Goal: Task Accomplishment & Management: Use online tool/utility

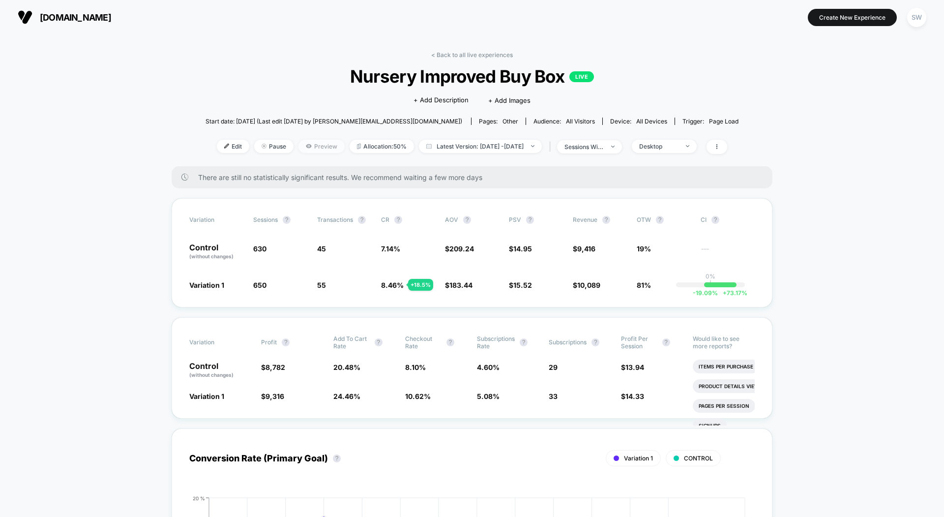
click at [298, 147] on span "Preview" at bounding box center [321, 146] width 46 height 13
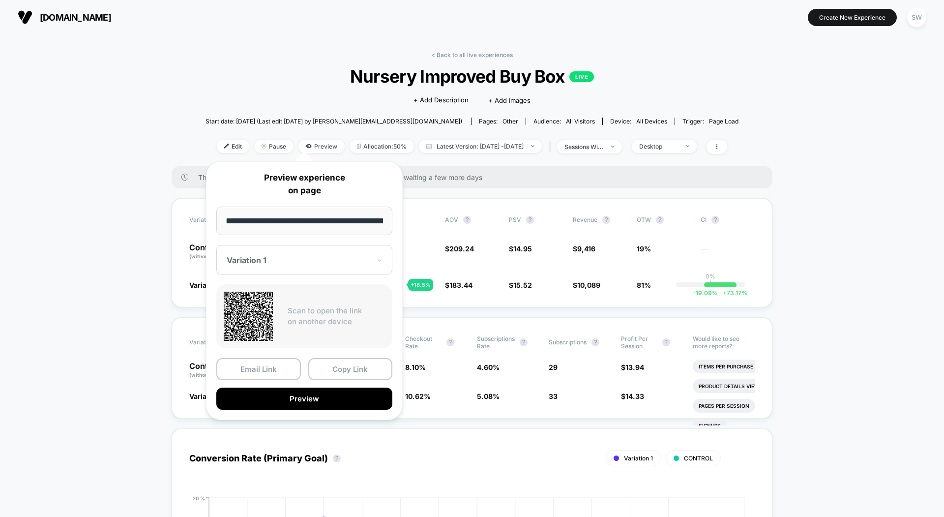
scroll to position [0, 51]
click at [270, 399] on button "Preview" at bounding box center [304, 398] width 176 height 22
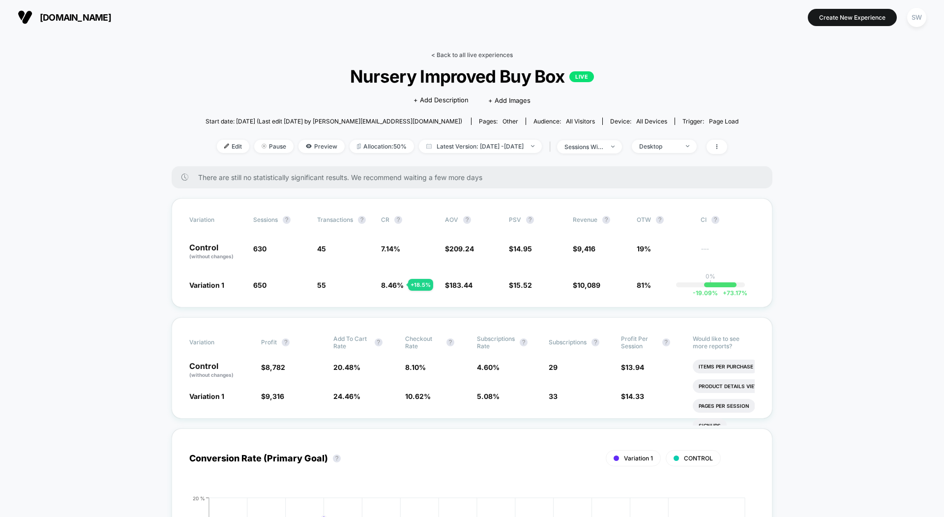
click at [451, 54] on link "< Back to all live experiences" at bounding box center [472, 54] width 82 height 7
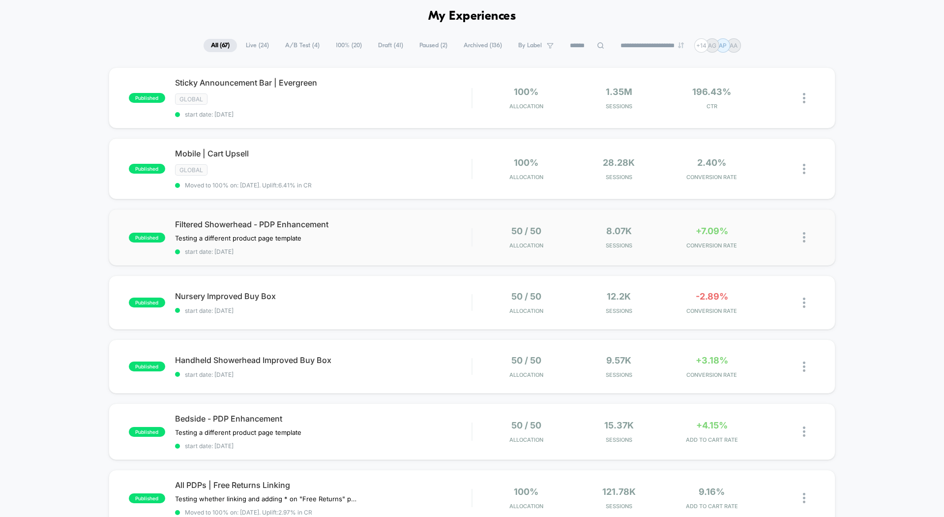
scroll to position [101, 0]
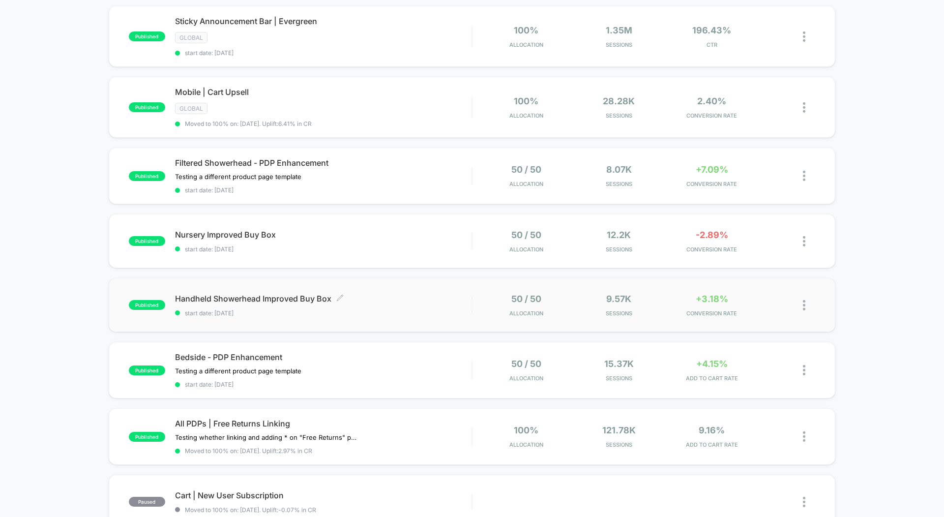
click at [258, 302] on div "Handheld Showerhead Improved Buy Box Click to edit experience details Click to …" at bounding box center [323, 305] width 296 height 23
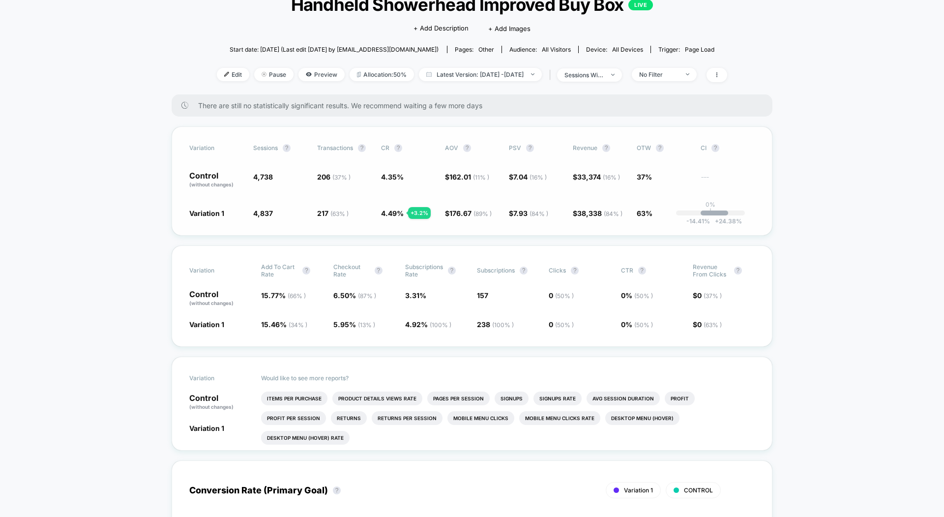
scroll to position [6, 0]
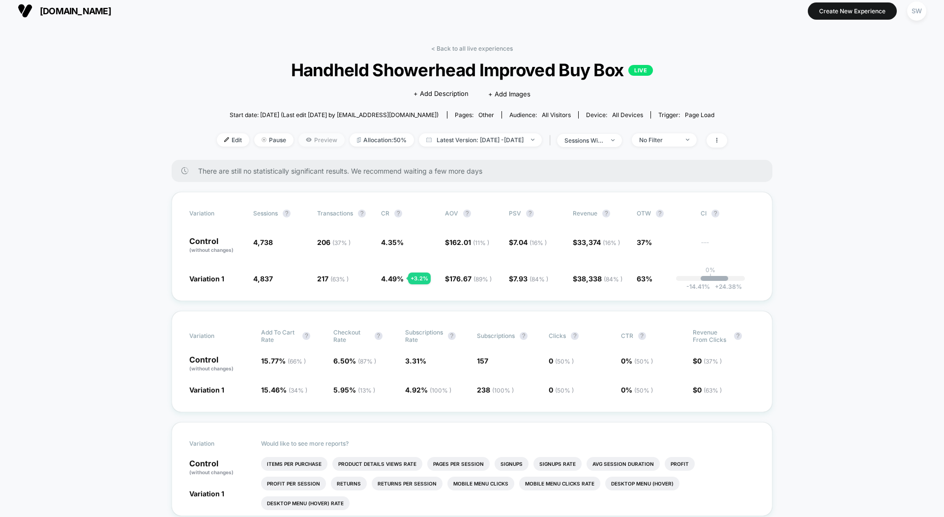
click at [304, 133] on span "Preview" at bounding box center [321, 139] width 46 height 13
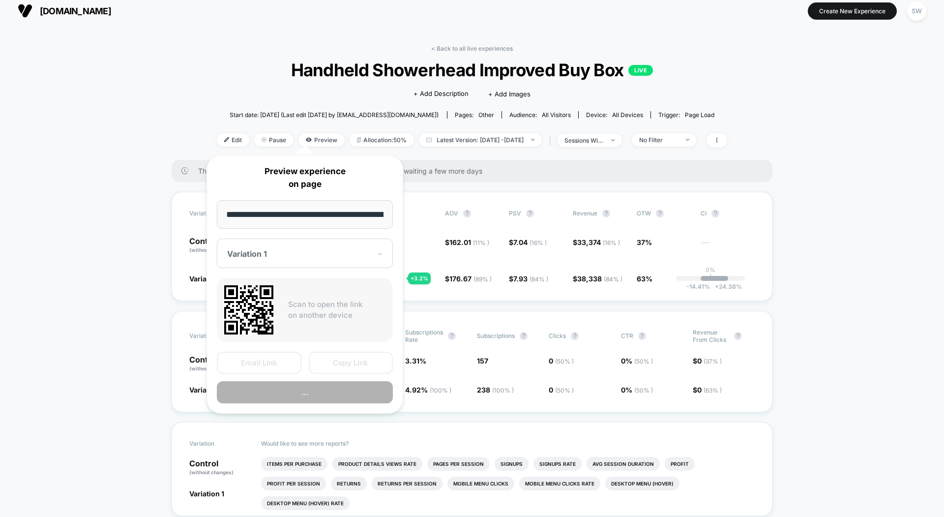
scroll to position [0, 76]
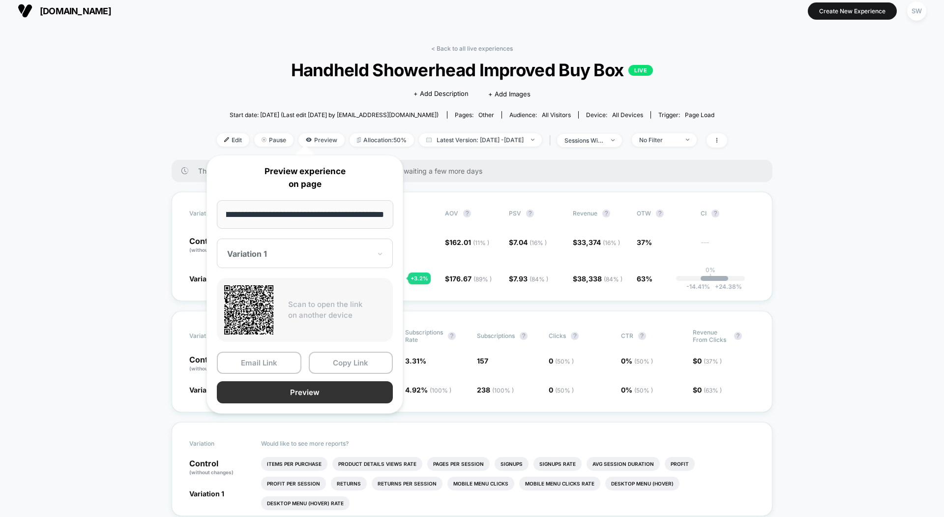
click at [284, 387] on button "Preview" at bounding box center [305, 392] width 176 height 22
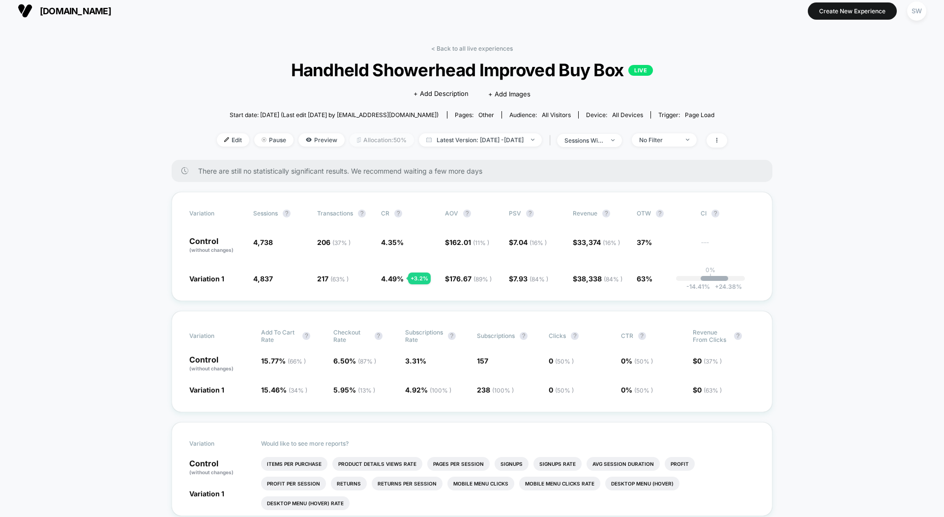
scroll to position [0, 0]
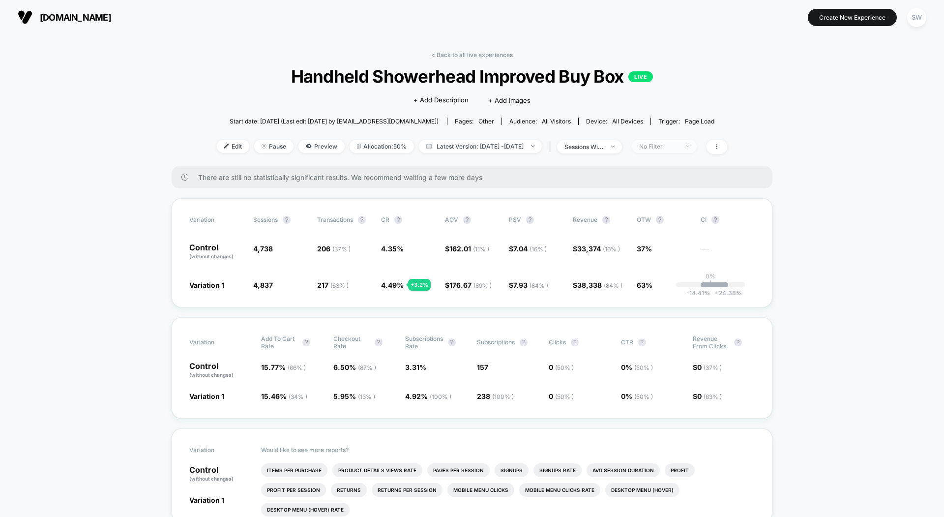
click at [679, 144] on div "No Filter" at bounding box center [658, 146] width 39 height 7
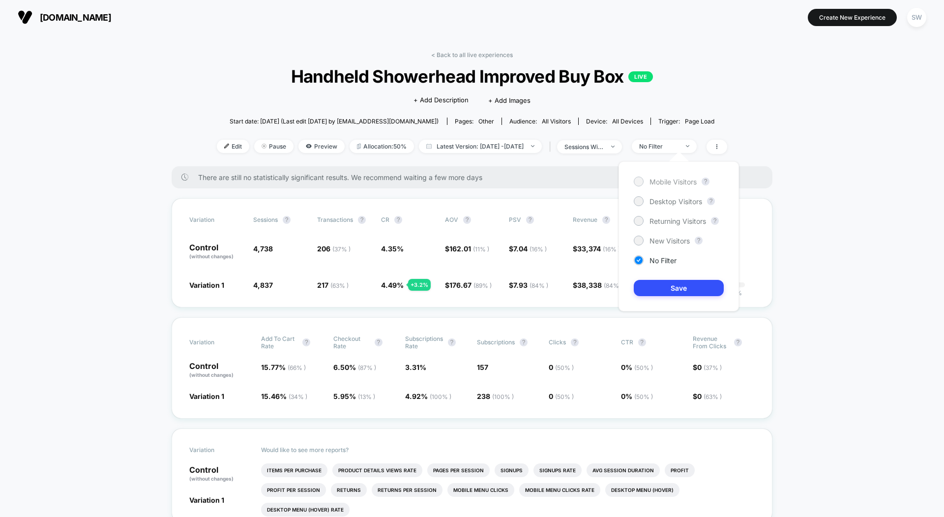
click at [637, 184] on div at bounding box center [638, 180] width 7 height 7
click at [657, 291] on button "Save" at bounding box center [679, 288] width 90 height 16
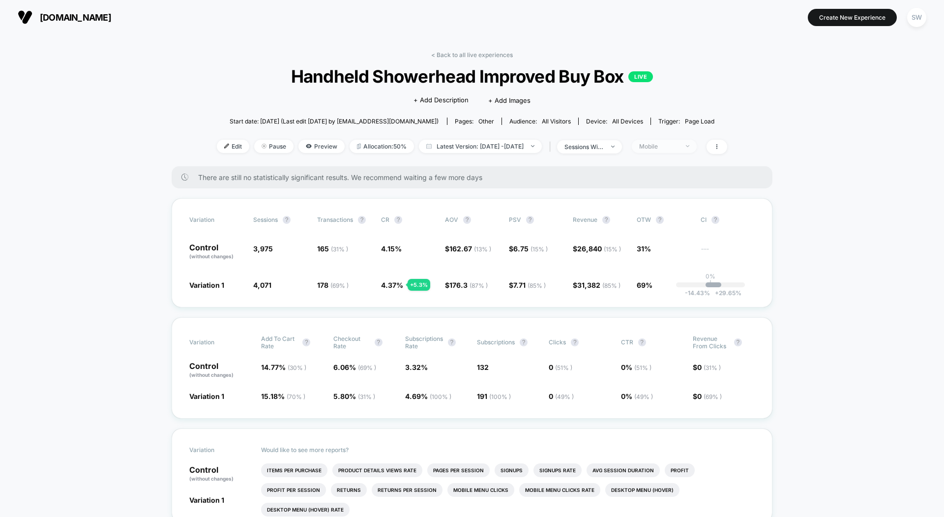
click at [675, 151] on span "Mobile" at bounding box center [664, 146] width 65 height 13
click at [654, 197] on span "Desktop Visitors" at bounding box center [676, 201] width 53 height 8
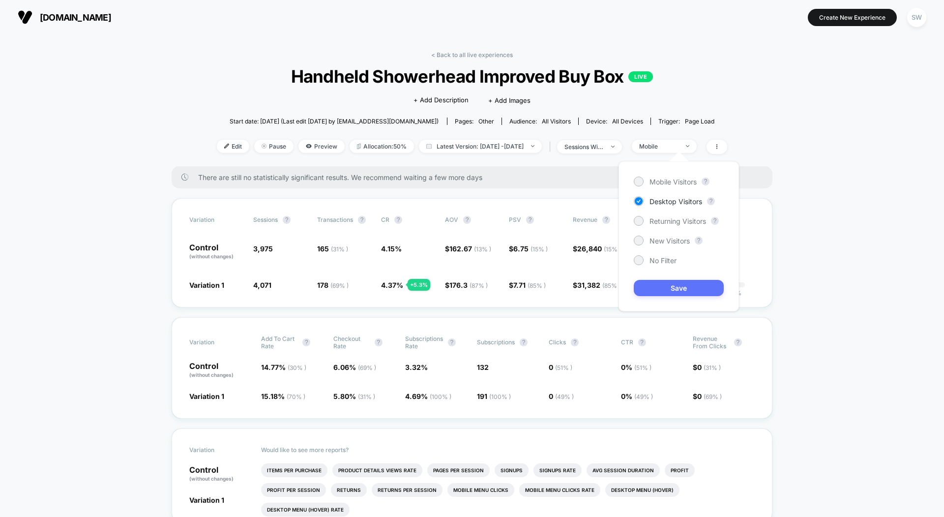
click at [667, 287] on button "Save" at bounding box center [679, 288] width 90 height 16
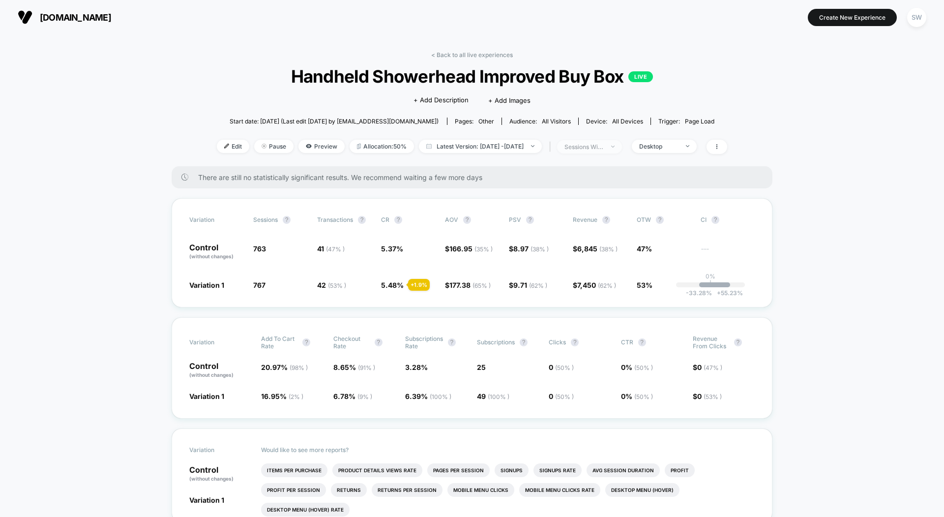
click at [606, 149] on span "sessions with impression" at bounding box center [589, 146] width 65 height 13
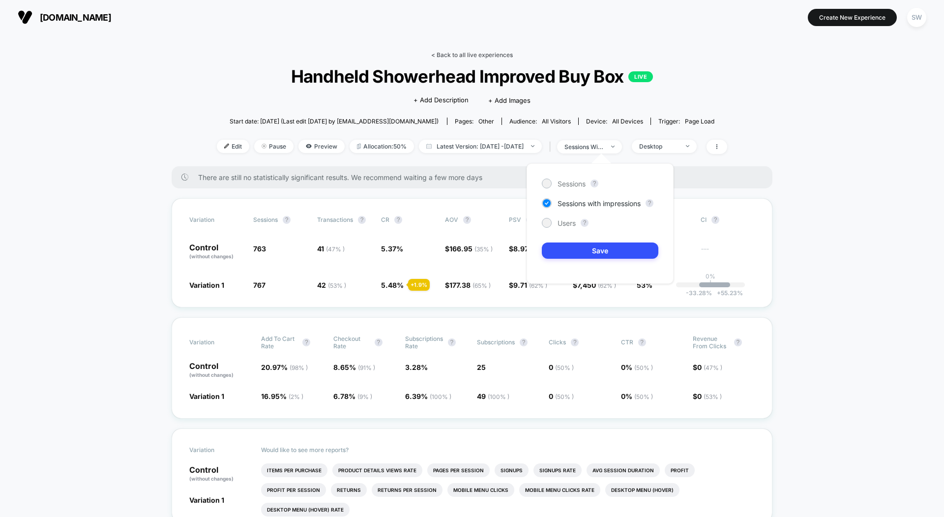
click at [450, 55] on link "< Back to all live experiences" at bounding box center [472, 54] width 82 height 7
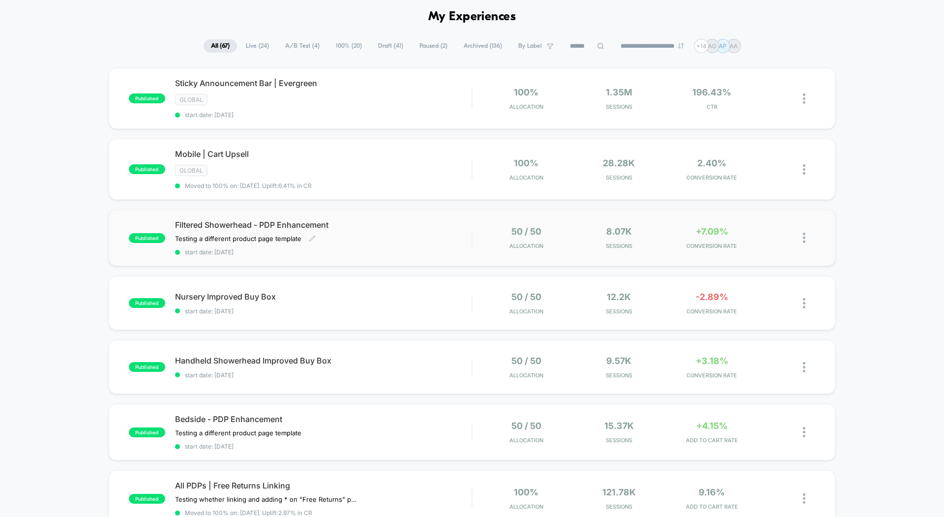
scroll to position [79, 0]
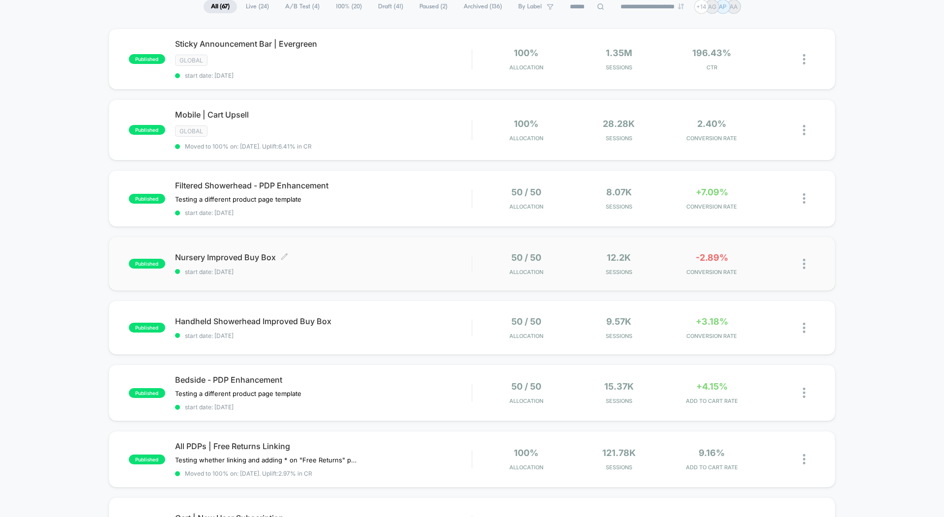
click at [329, 261] on div "Nursery Improved Buy Box Click to edit experience details Click to edit experie…" at bounding box center [323, 263] width 296 height 23
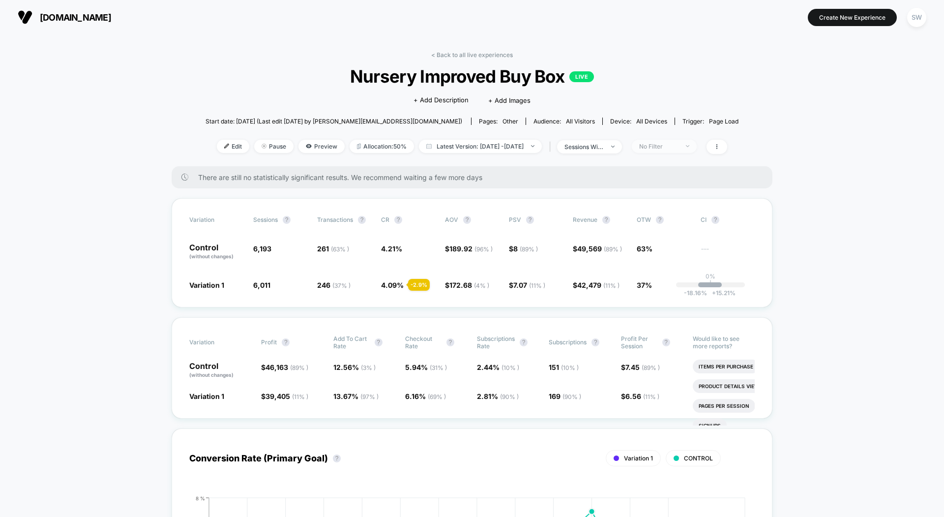
click at [676, 150] on span "No Filter" at bounding box center [664, 146] width 65 height 13
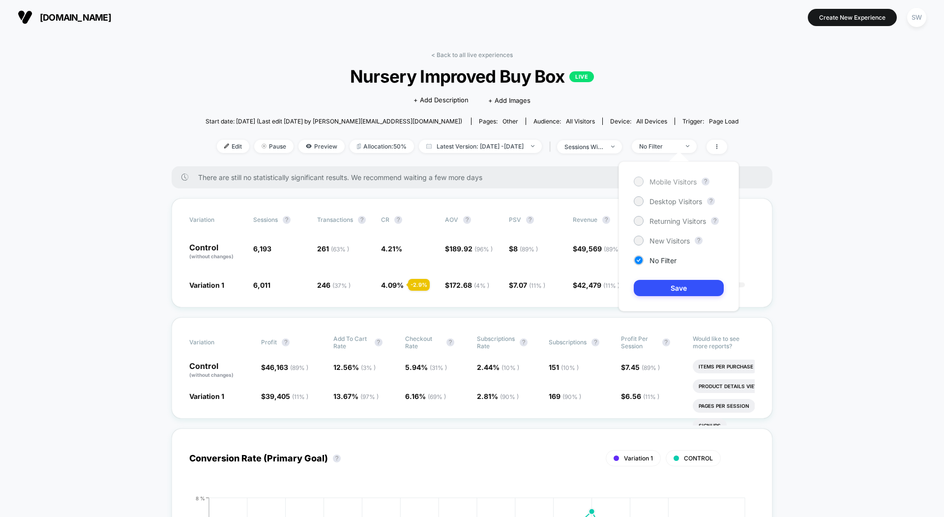
click at [653, 182] on span "Mobile Visitors" at bounding box center [673, 181] width 47 height 8
click at [660, 286] on button "Save" at bounding box center [679, 288] width 90 height 16
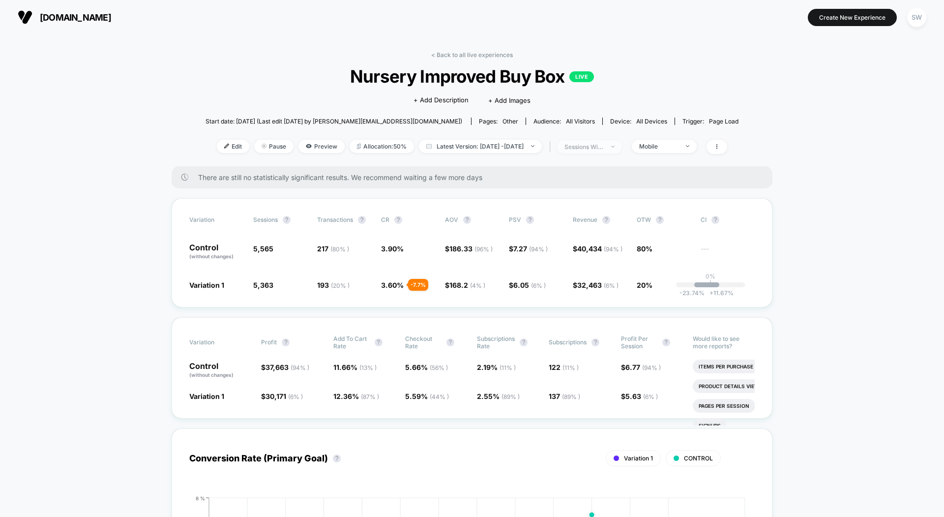
click at [610, 149] on span "sessions with impression" at bounding box center [589, 146] width 65 height 13
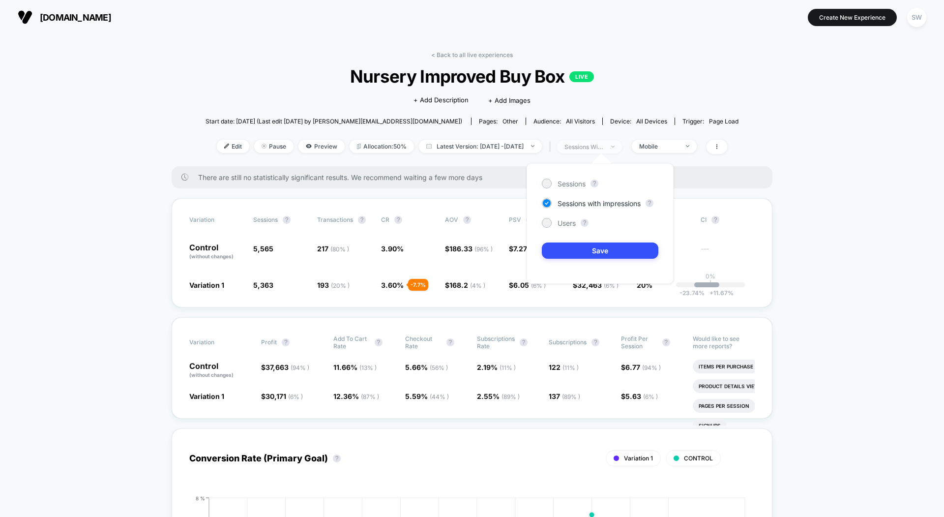
click at [596, 140] on span "sessions with impression" at bounding box center [589, 146] width 65 height 13
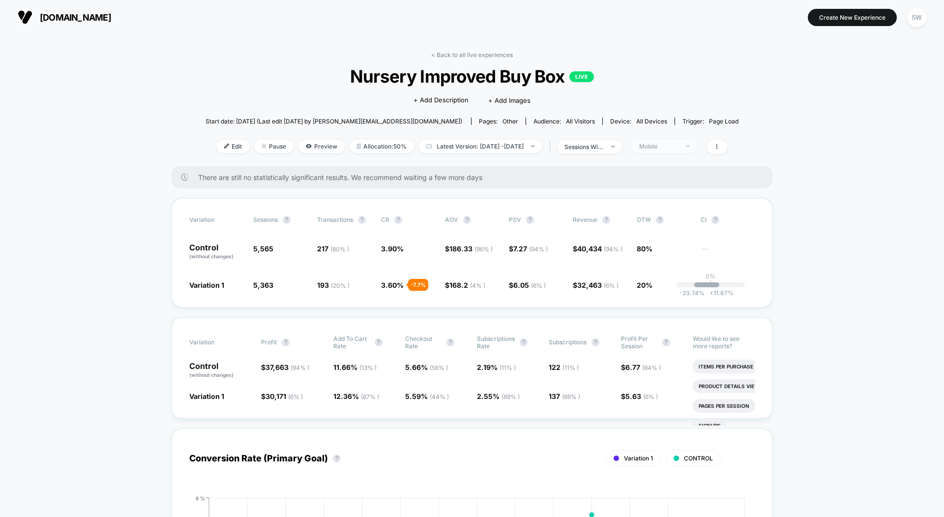
click at [681, 149] on span "Mobile" at bounding box center [664, 146] width 65 height 13
click at [640, 204] on div at bounding box center [638, 200] width 7 height 7
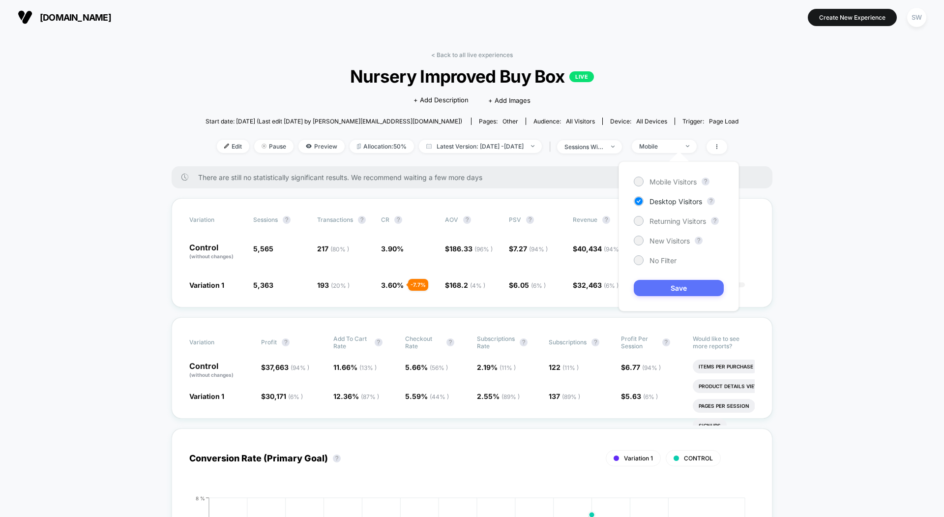
click at [662, 284] on button "Save" at bounding box center [679, 288] width 90 height 16
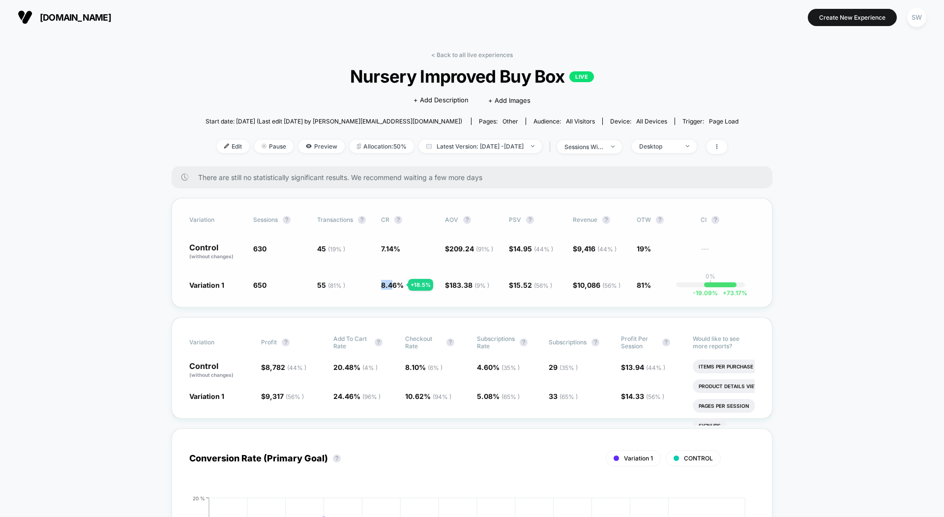
drag, startPoint x: 379, startPoint y: 285, endPoint x: 401, endPoint y: 285, distance: 22.1
click at [401, 285] on div "Variation 1 650 + 3.2 % 55 ( 81 % ) + 18.5 % 8.46 % + 18.5 % $ 183.38 ( 9 % ) -…" at bounding box center [471, 285] width 565 height 10
click at [697, 144] on span "Desktop" at bounding box center [664, 146] width 65 height 13
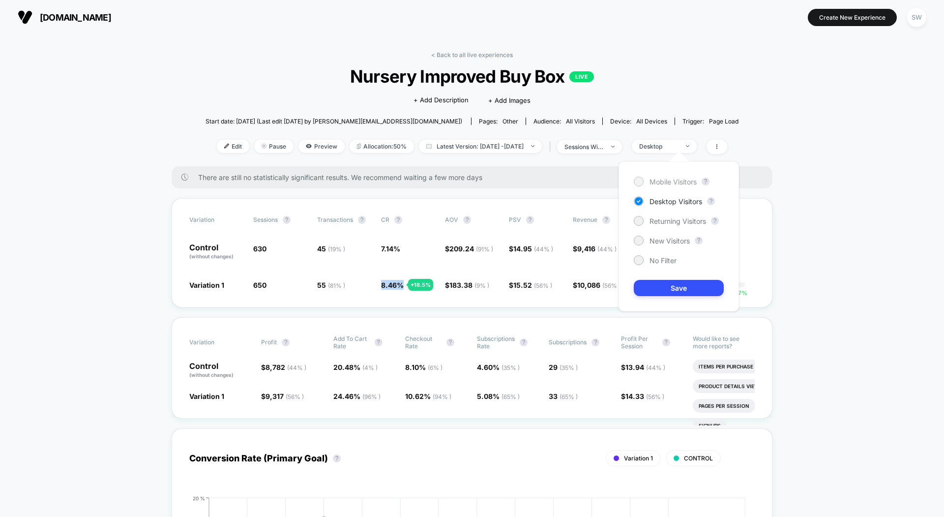
click at [653, 182] on span "Mobile Visitors" at bounding box center [673, 181] width 47 height 8
click at [666, 285] on button "Save" at bounding box center [679, 288] width 90 height 16
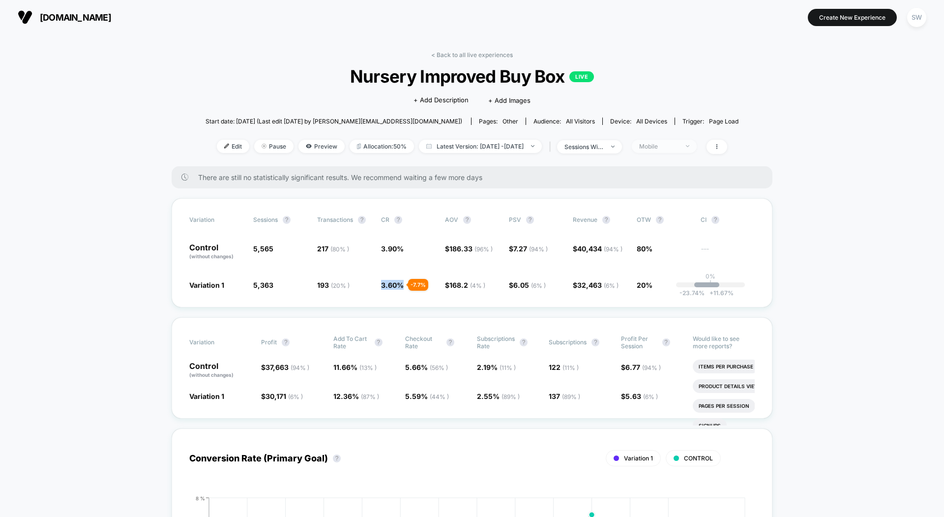
click at [679, 148] on div "Mobile" at bounding box center [658, 146] width 39 height 7
click at [639, 255] on div at bounding box center [639, 260] width 10 height 10
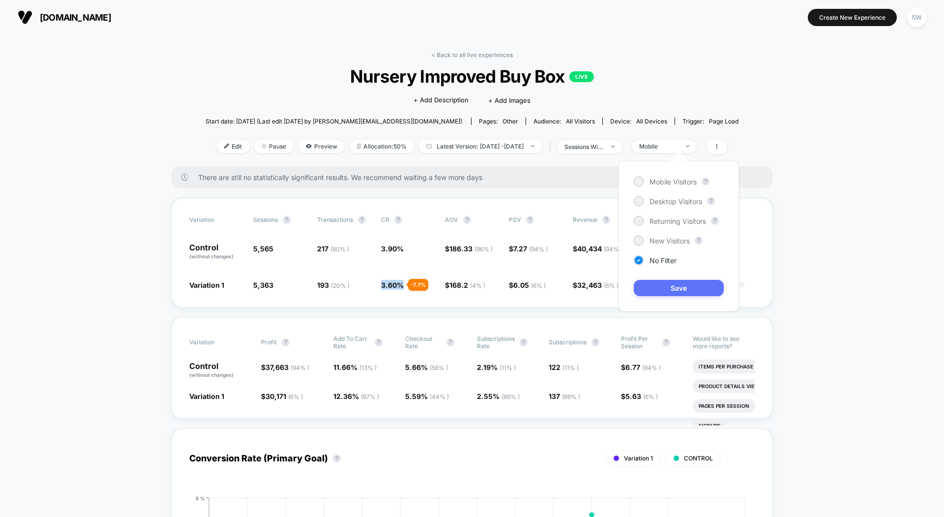
click at [662, 287] on button "Save" at bounding box center [679, 288] width 90 height 16
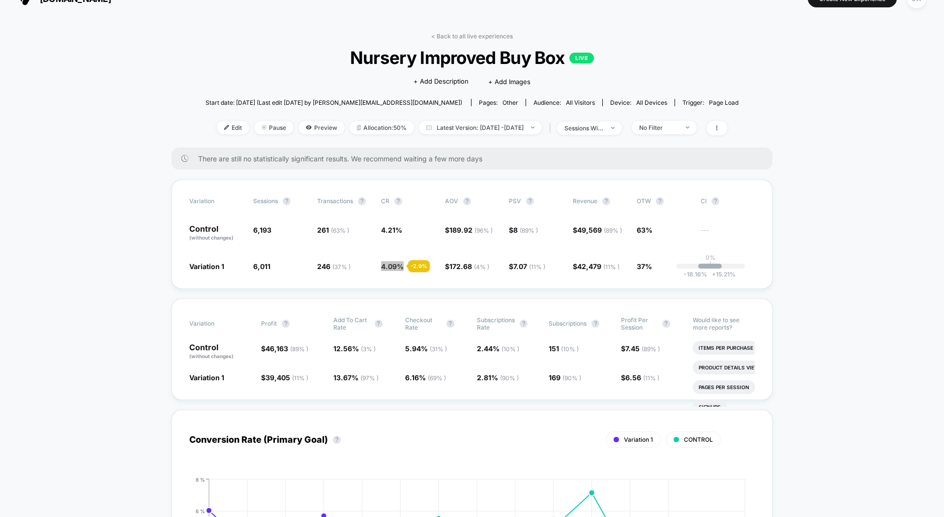
scroll to position [22, 0]
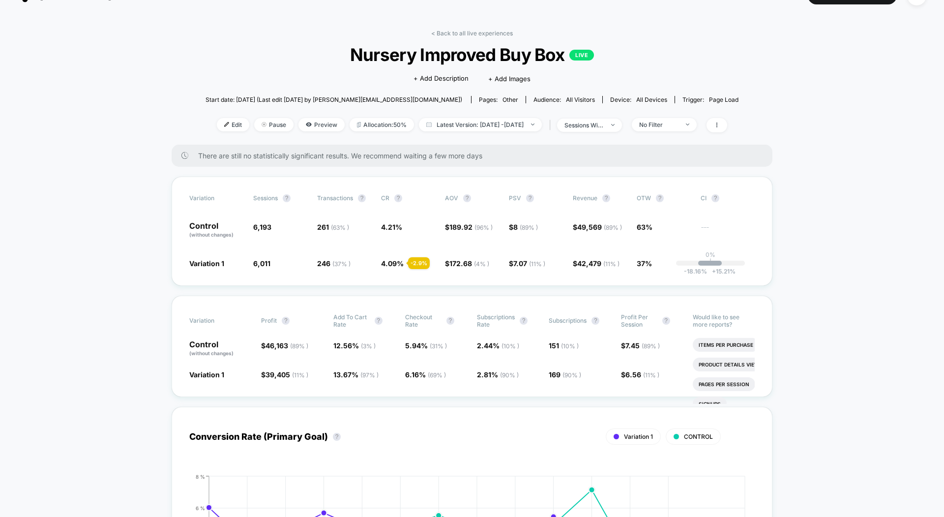
click at [645, 69] on div "< Back to all live experiences Nursery Improved Buy Box LIVE Click to edit expe…" at bounding box center [472, 87] width 533 height 115
click at [679, 122] on div "No Filter" at bounding box center [658, 124] width 39 height 7
click at [669, 177] on span "Desktop Visitors" at bounding box center [676, 180] width 53 height 8
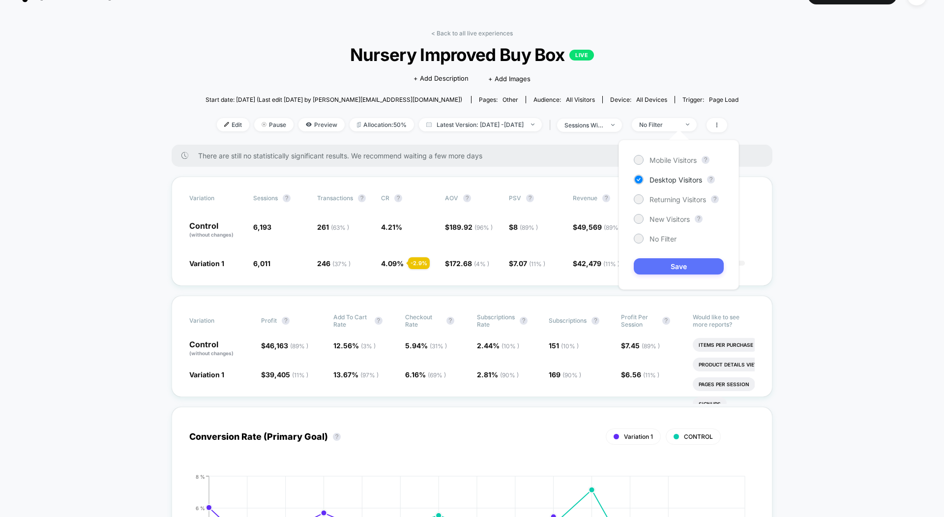
click at [675, 268] on button "Save" at bounding box center [679, 266] width 90 height 16
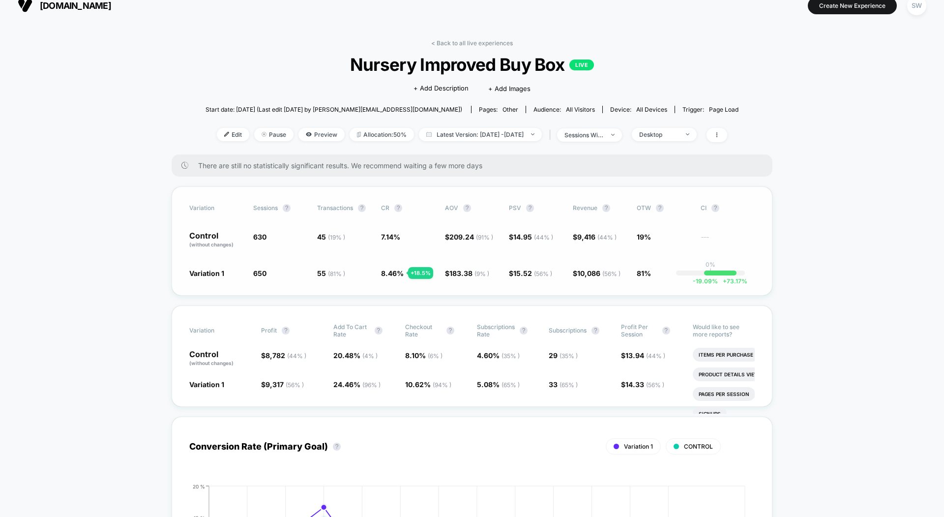
scroll to position [7, 0]
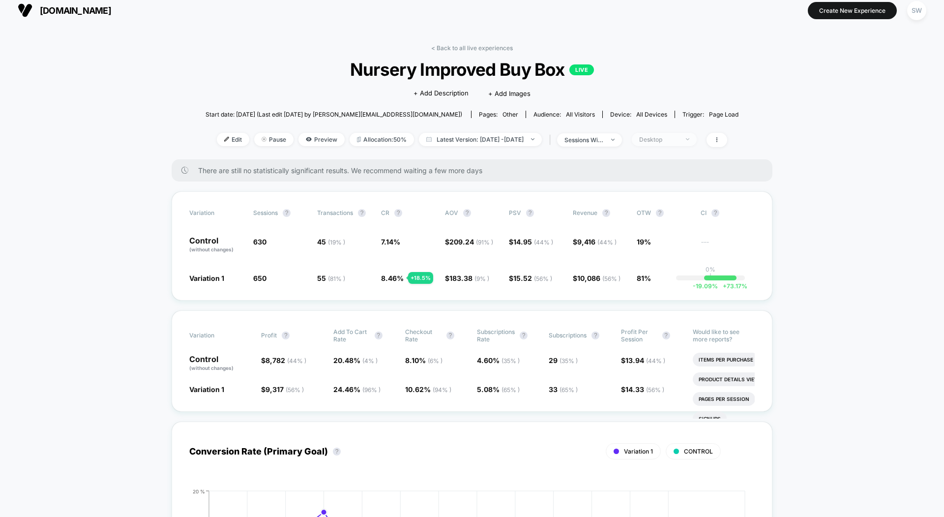
click at [679, 138] on div "Desktop" at bounding box center [658, 139] width 39 height 7
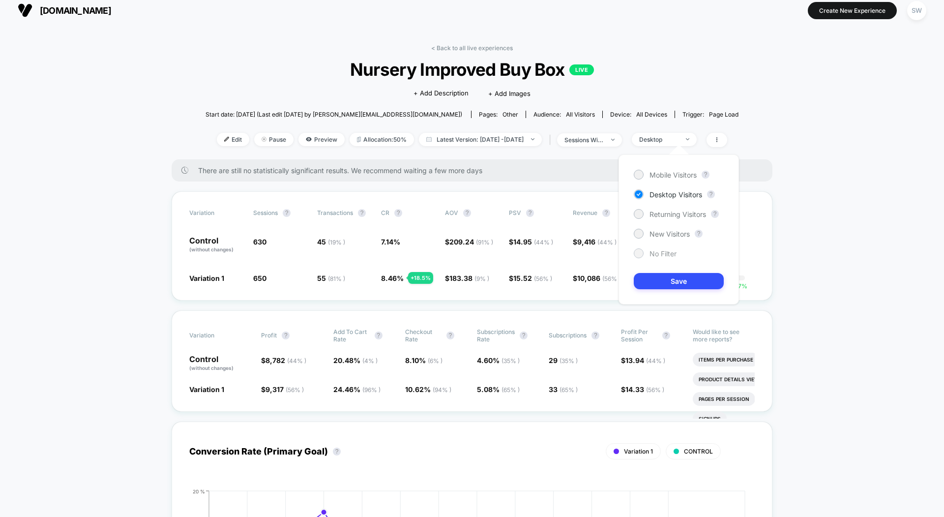
click at [645, 251] on div "No Filter" at bounding box center [655, 253] width 43 height 10
click at [659, 282] on button "Save" at bounding box center [679, 281] width 90 height 16
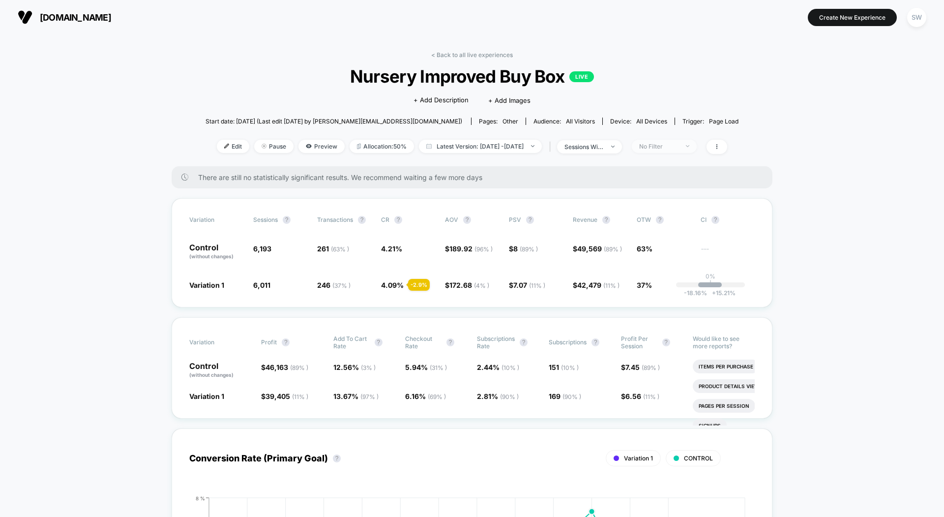
click at [679, 147] on div "No Filter" at bounding box center [658, 146] width 39 height 7
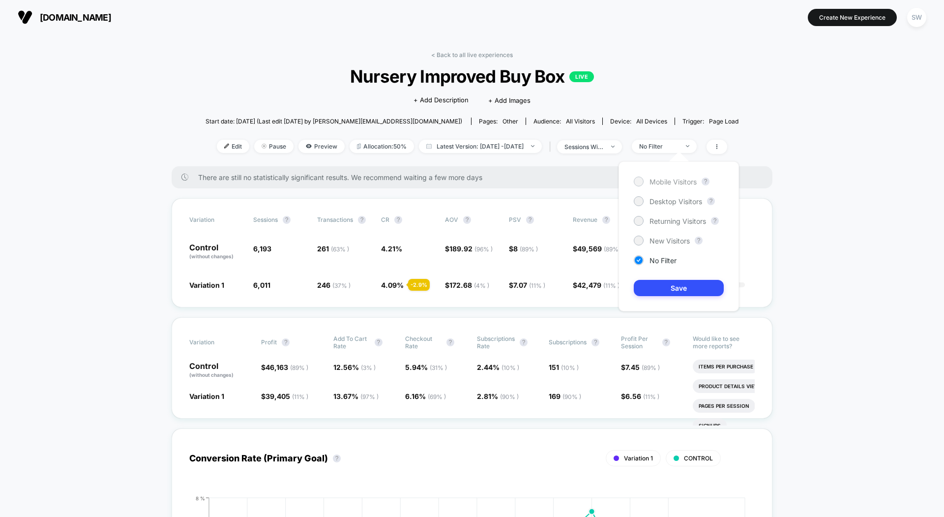
click at [674, 180] on span "Mobile Visitors" at bounding box center [673, 181] width 47 height 8
click at [673, 288] on button "Save" at bounding box center [679, 288] width 90 height 16
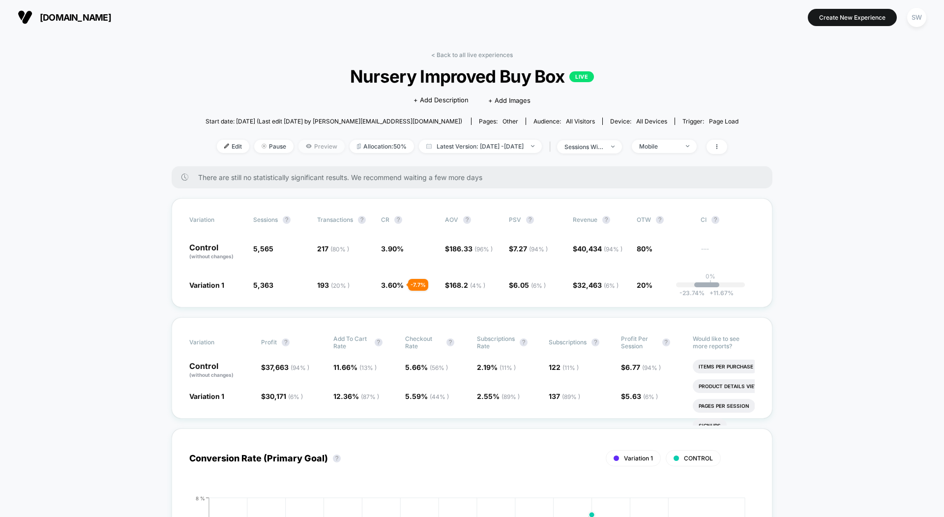
click at [308, 148] on span "Preview" at bounding box center [321, 146] width 46 height 13
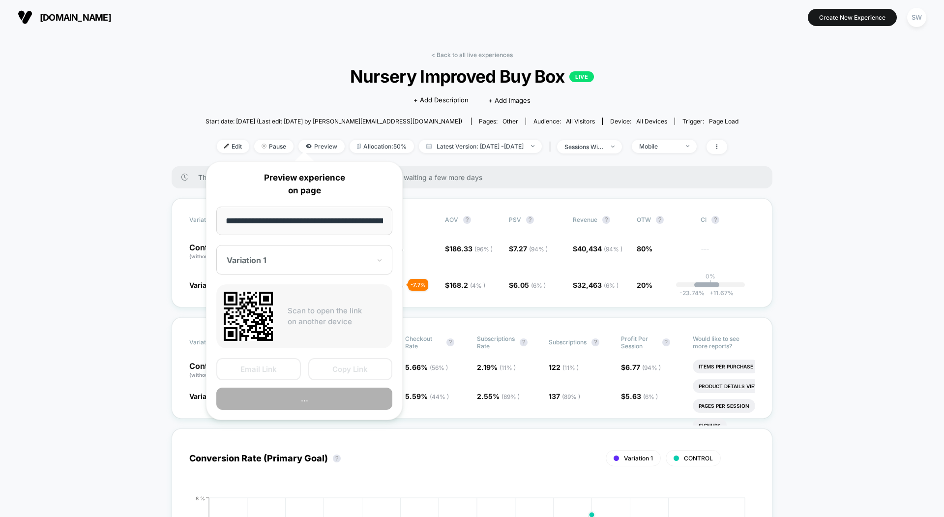
scroll to position [0, 51]
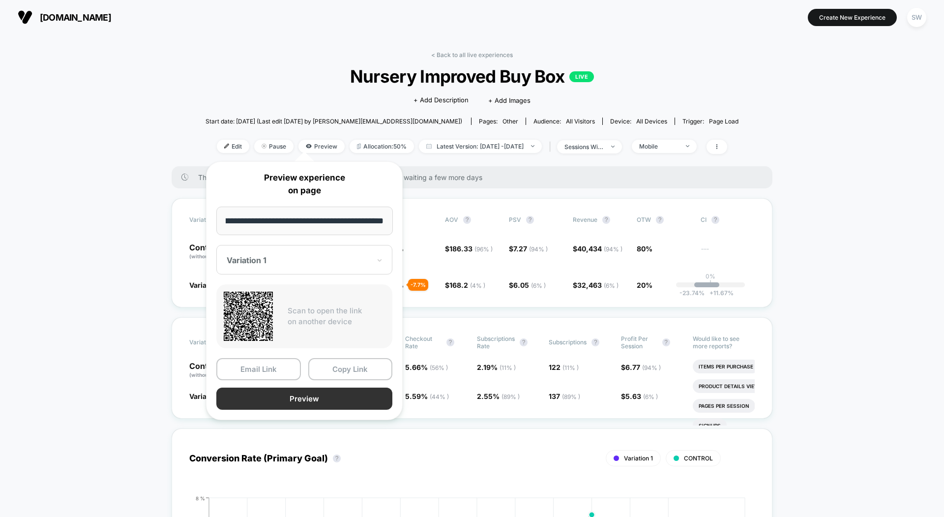
click at [279, 394] on button "Preview" at bounding box center [304, 398] width 176 height 22
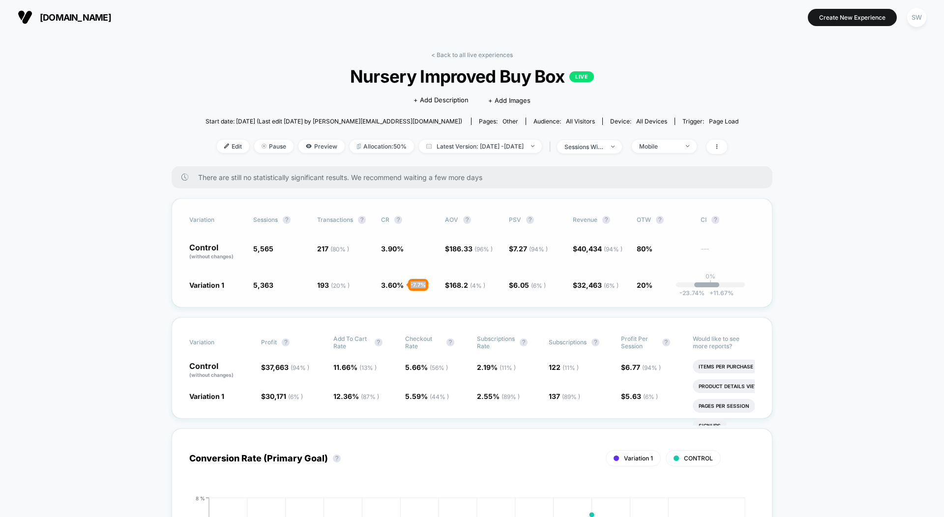
drag, startPoint x: 410, startPoint y: 285, endPoint x: 425, endPoint y: 287, distance: 14.9
click at [425, 287] on div "- 7.7 %" at bounding box center [418, 285] width 20 height 12
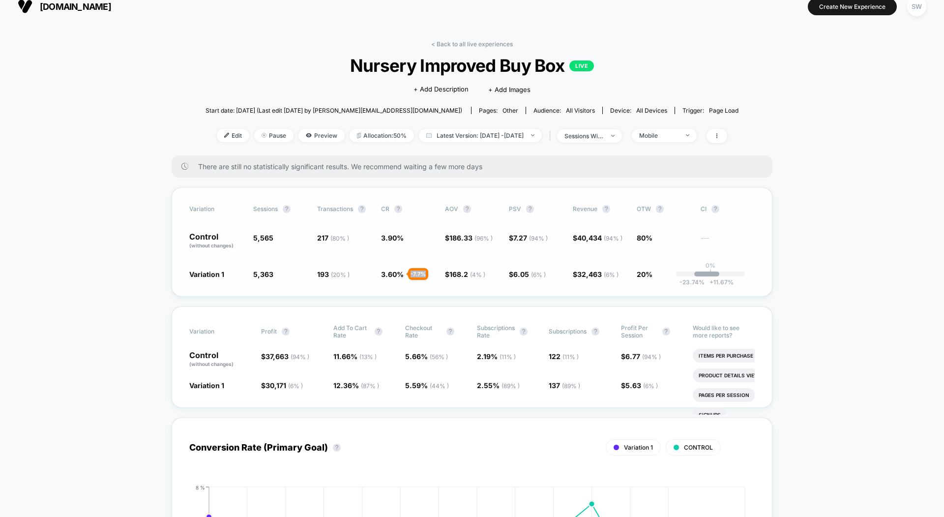
scroll to position [14, 0]
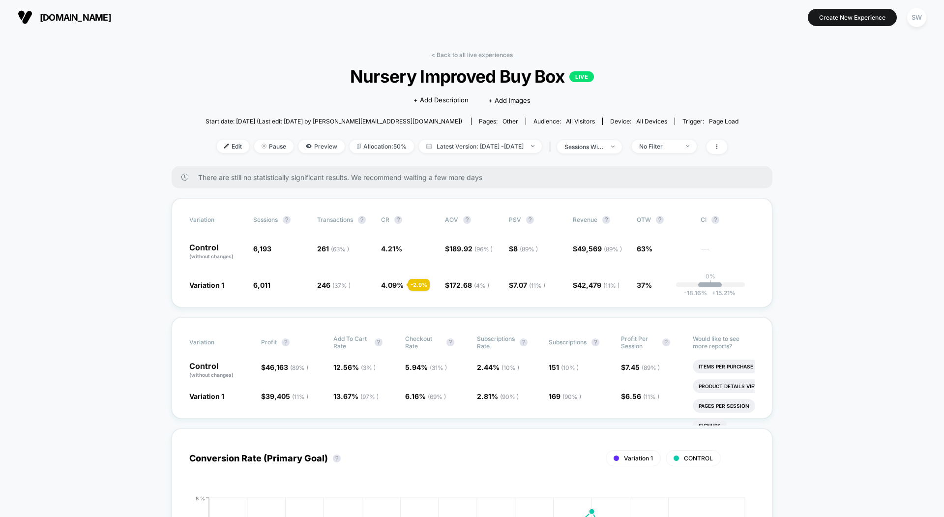
click at [448, 56] on link "< Back to all live experiences" at bounding box center [472, 54] width 82 height 7
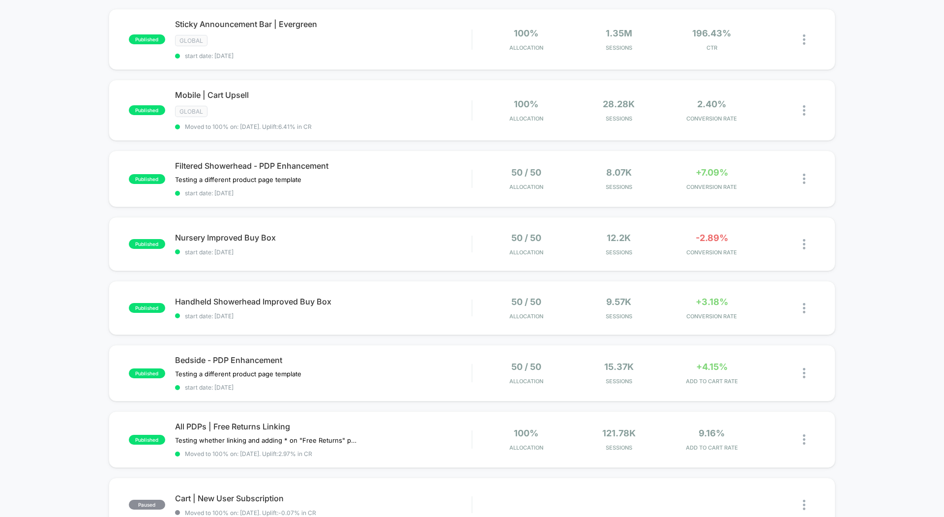
scroll to position [85, 0]
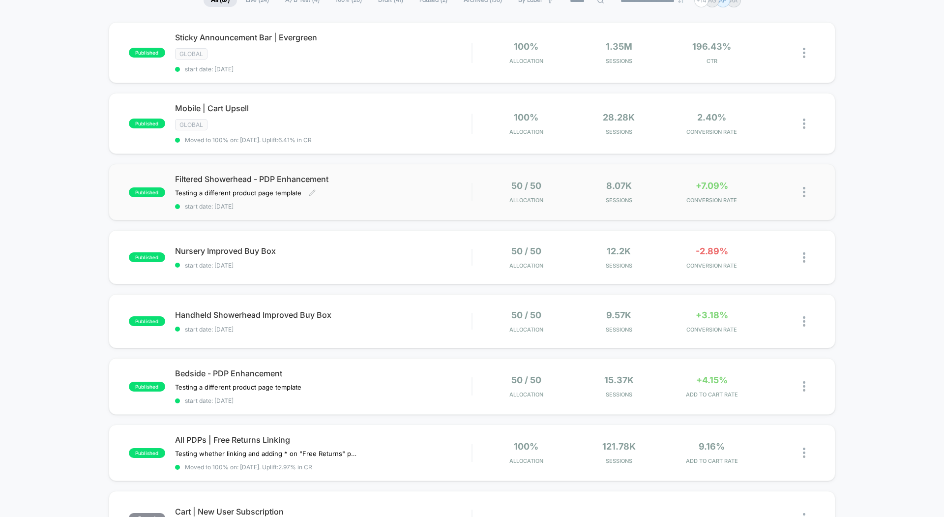
click at [327, 190] on div "Testing a different product page template Click to edit experience details Test…" at bounding box center [278, 193] width 207 height 8
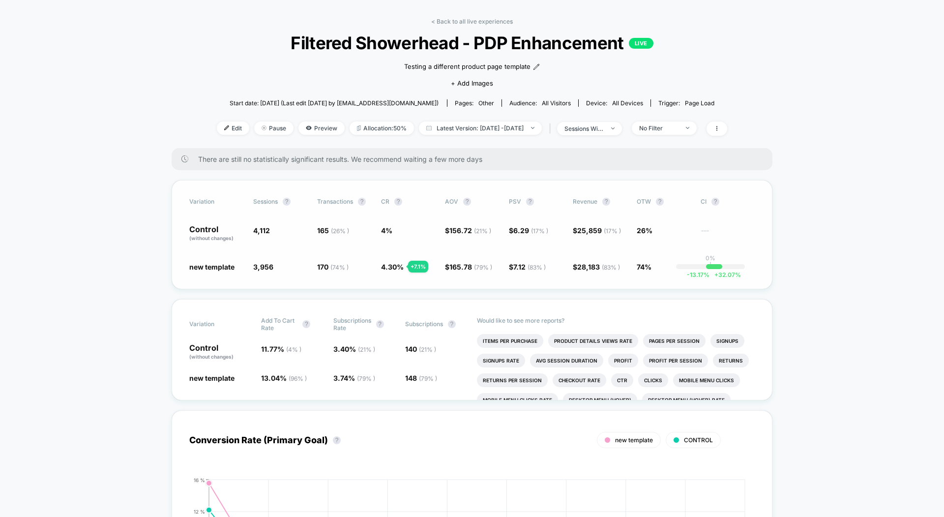
scroll to position [20, 0]
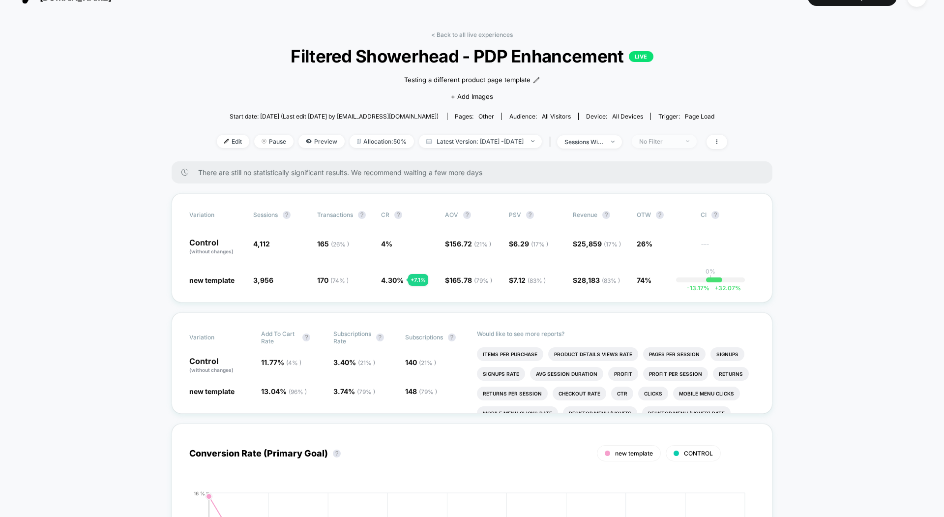
click at [668, 139] on div "No Filter" at bounding box center [658, 141] width 39 height 7
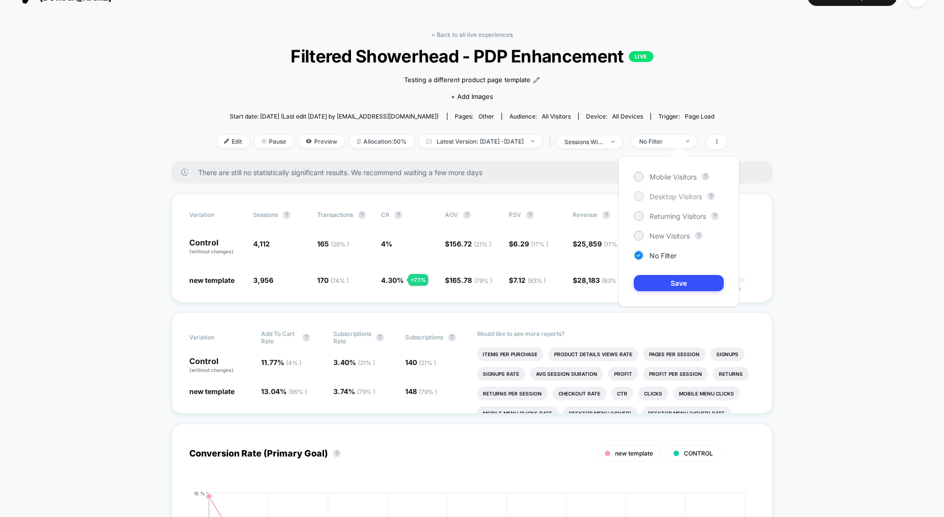
click at [644, 195] on div "Desktop Visitors" at bounding box center [668, 196] width 68 height 10
click at [668, 277] on button "Save" at bounding box center [679, 283] width 90 height 16
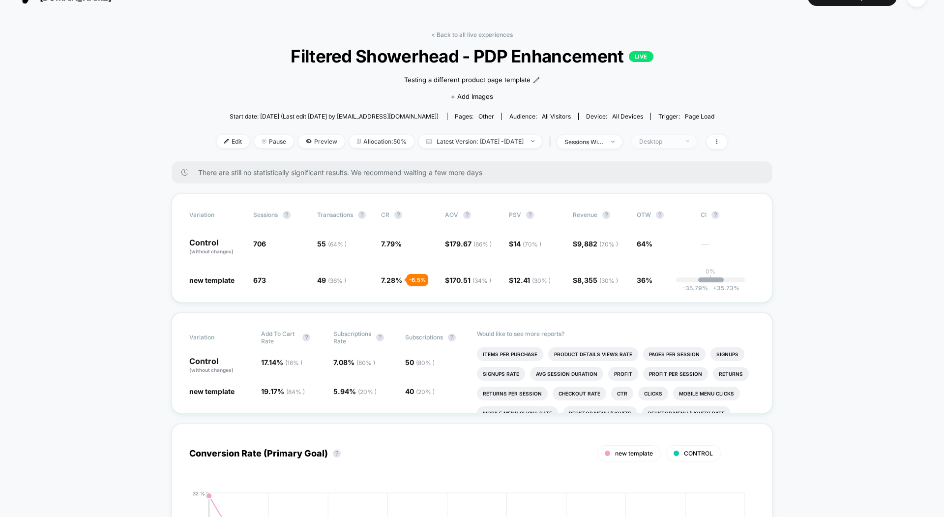
click at [665, 143] on div "Desktop" at bounding box center [658, 141] width 39 height 7
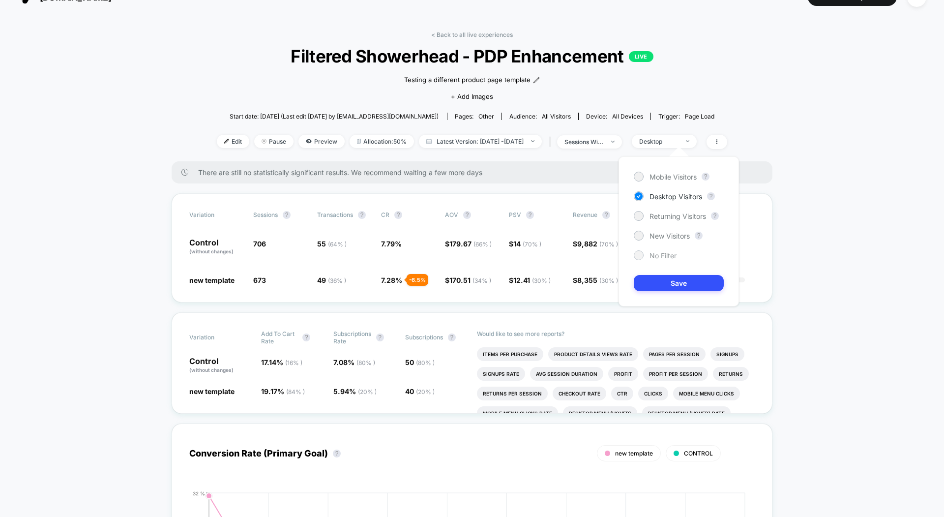
click at [645, 256] on div "No Filter" at bounding box center [655, 255] width 43 height 10
click at [662, 281] on button "Save" at bounding box center [679, 283] width 90 height 16
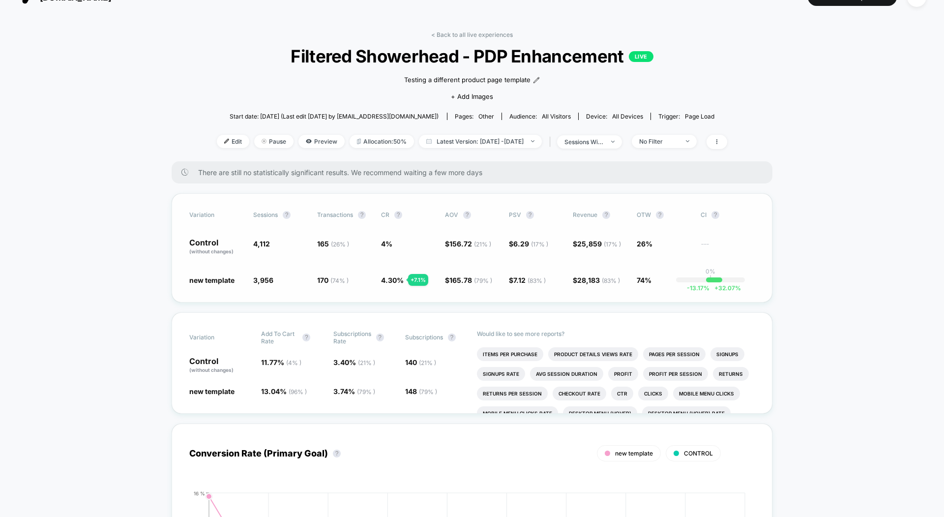
scroll to position [9, 0]
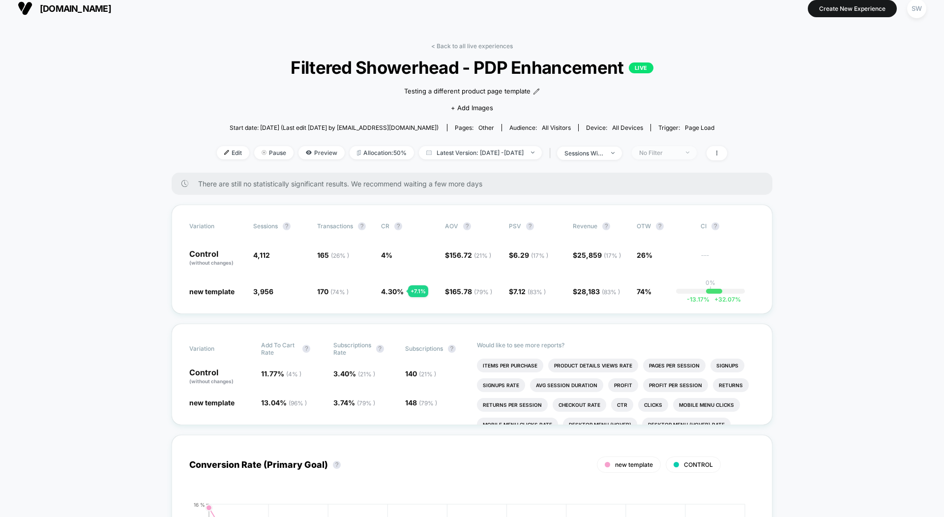
click at [679, 152] on div "No Filter" at bounding box center [658, 152] width 39 height 7
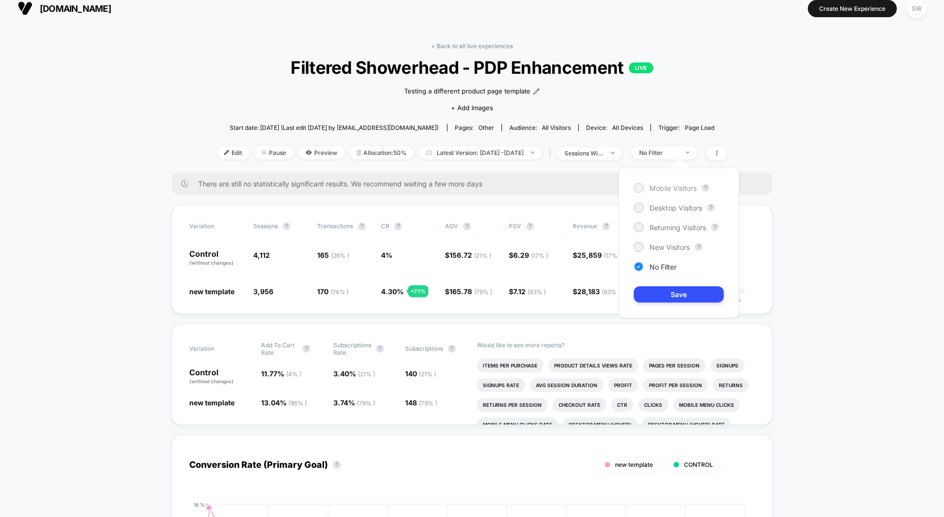
click at [642, 185] on div at bounding box center [639, 188] width 10 height 10
click at [674, 291] on button "Save" at bounding box center [679, 294] width 90 height 16
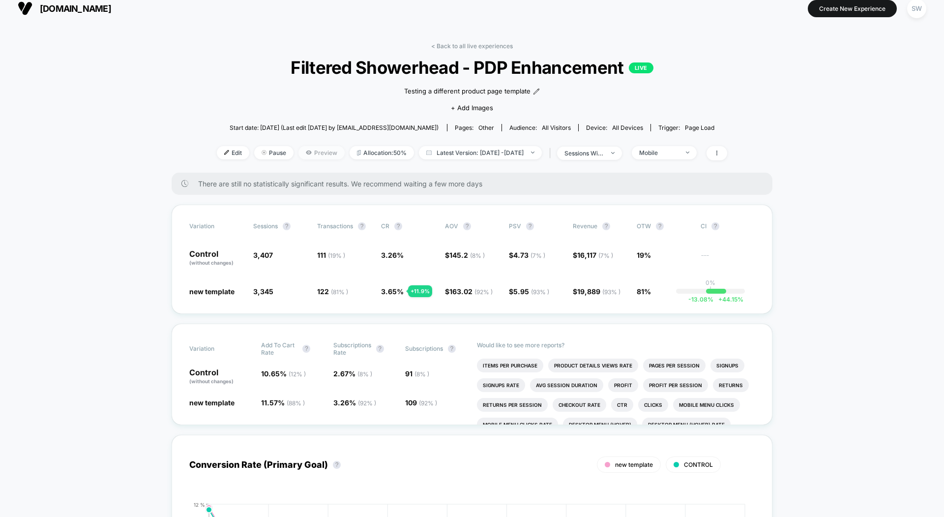
click at [316, 153] on span "Preview" at bounding box center [321, 152] width 46 height 13
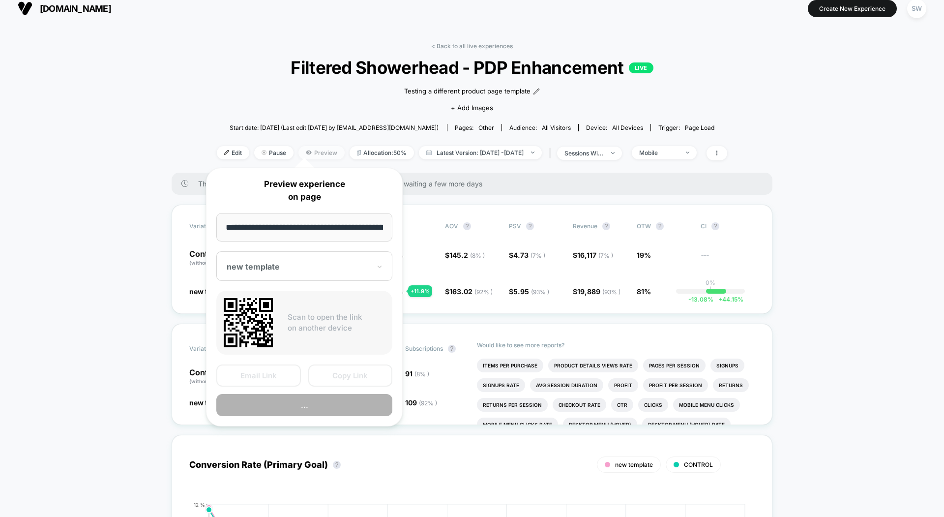
scroll to position [0, 87]
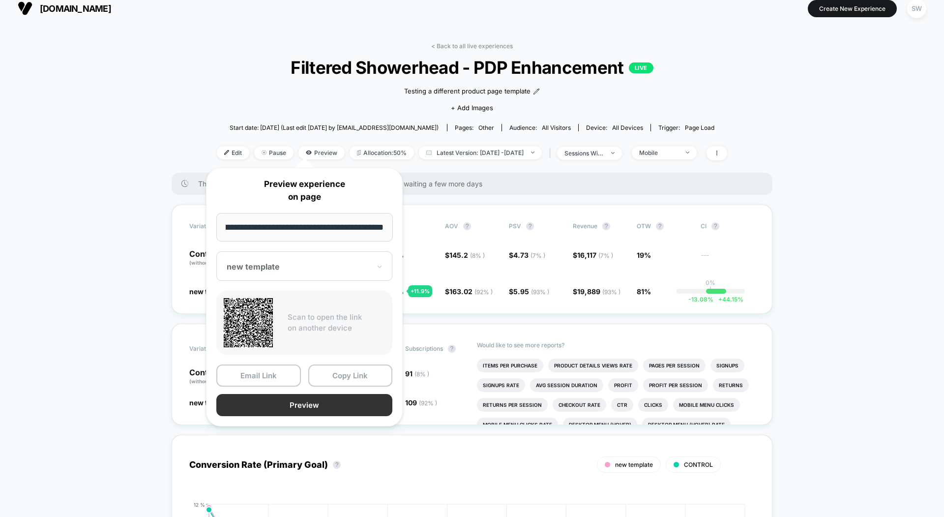
click at [279, 403] on button "Preview" at bounding box center [304, 405] width 176 height 22
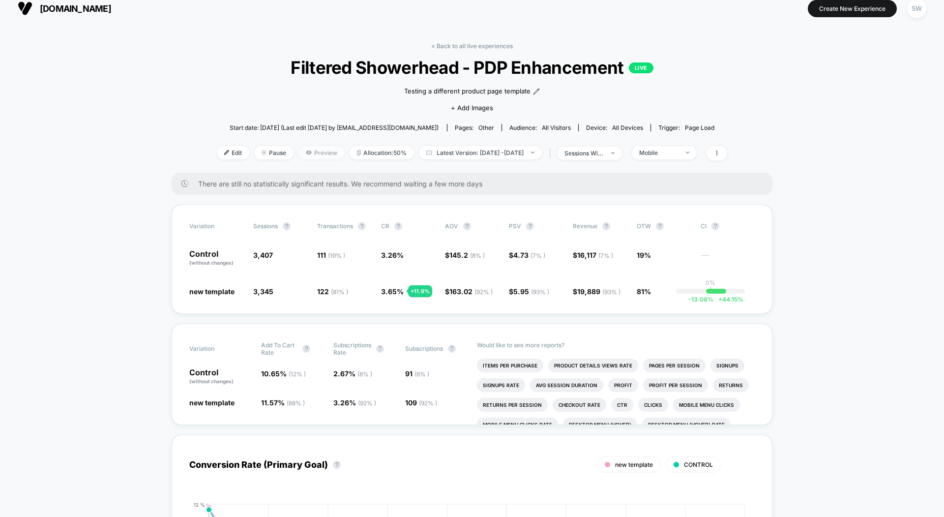
click at [306, 152] on icon at bounding box center [308, 152] width 5 height 4
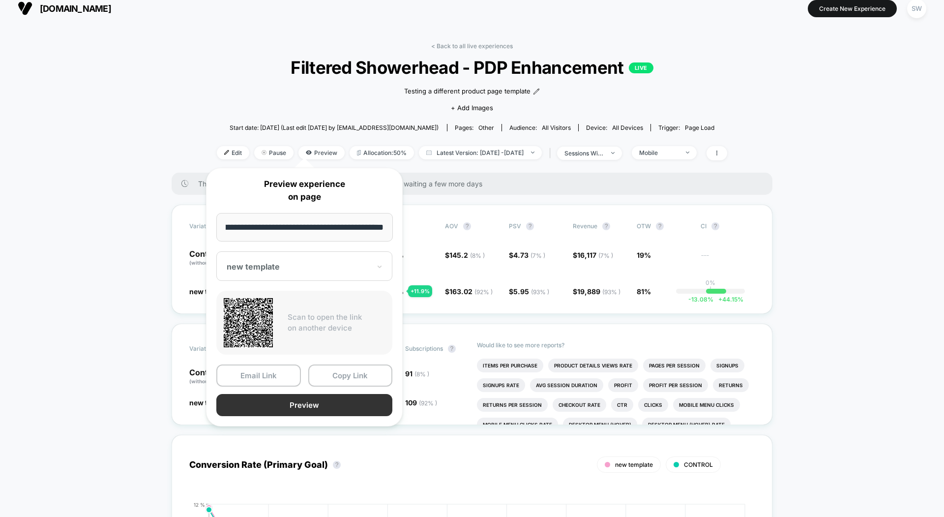
click at [270, 413] on button "Preview" at bounding box center [304, 405] width 176 height 22
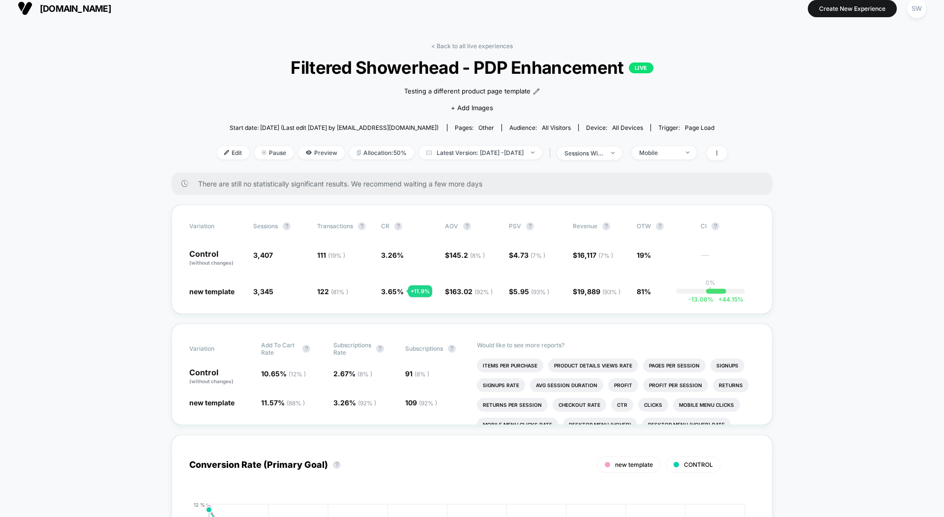
click at [456, 49] on div "< Back to all live experiences Filtered Showerhead - PDP Enhancement LIVE Testi…" at bounding box center [472, 107] width 510 height 130
click at [450, 44] on link "< Back to all live experiences" at bounding box center [472, 45] width 82 height 7
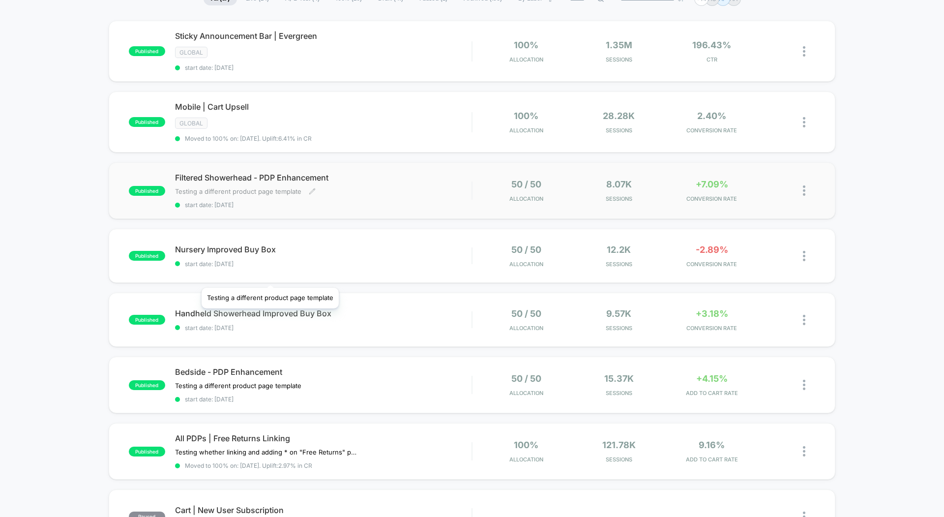
scroll to position [107, 0]
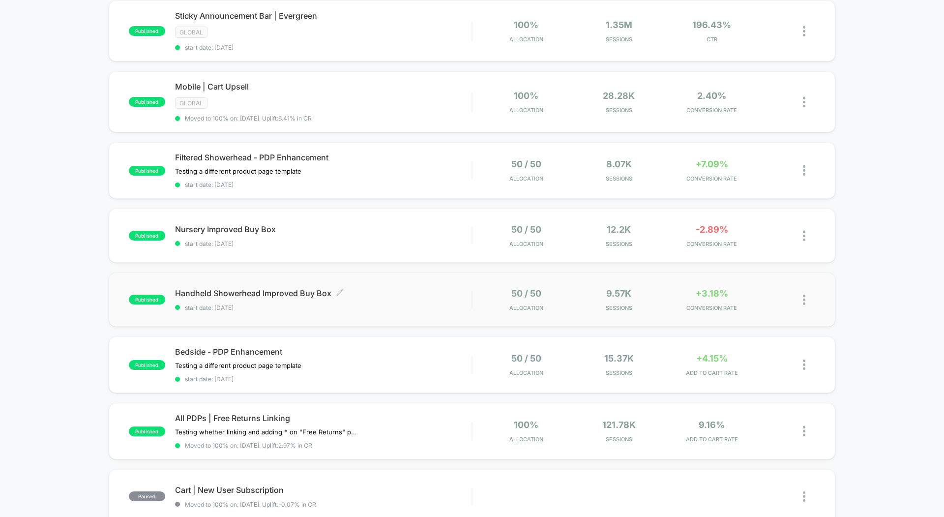
click at [307, 295] on div "Handheld Showerhead Improved Buy Box Click to edit experience details Click to …" at bounding box center [323, 299] width 296 height 23
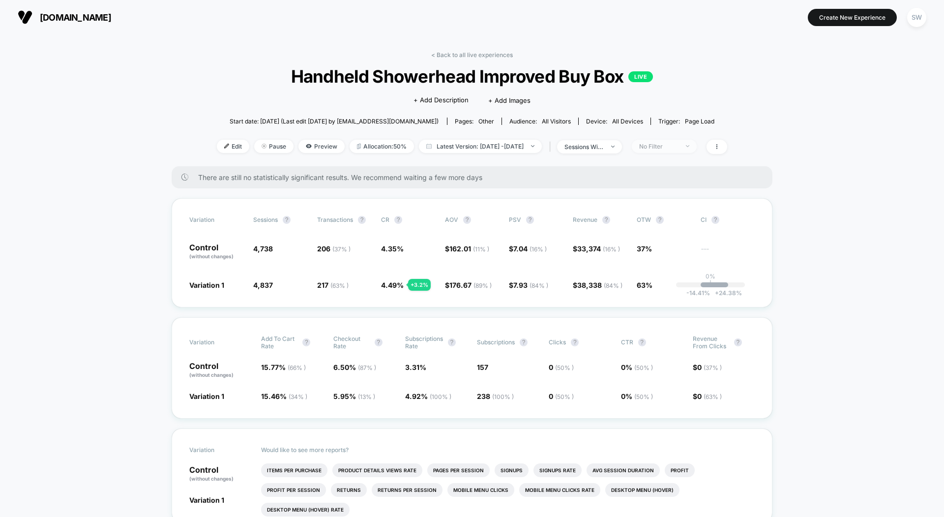
click at [677, 146] on div "No Filter" at bounding box center [658, 146] width 39 height 7
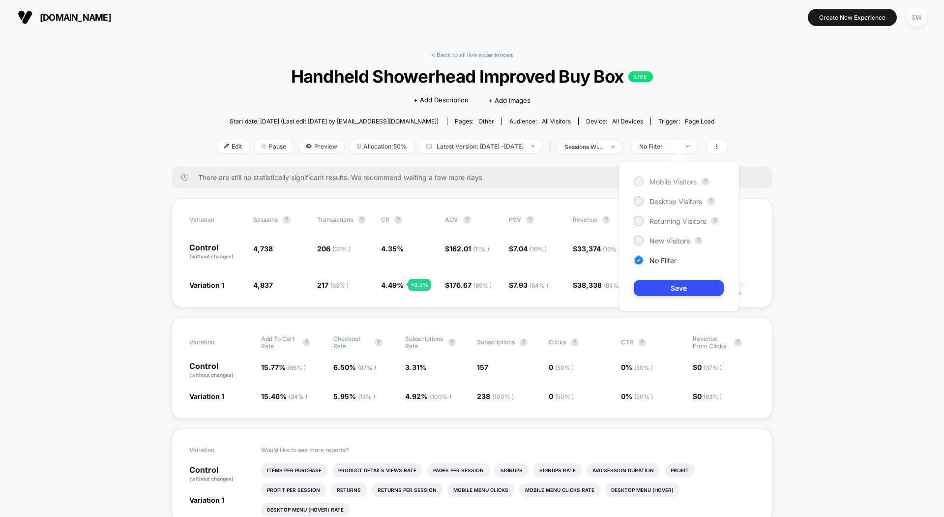
click at [660, 182] on span "Mobile Visitors" at bounding box center [673, 181] width 47 height 8
click at [655, 287] on button "Save" at bounding box center [679, 288] width 90 height 16
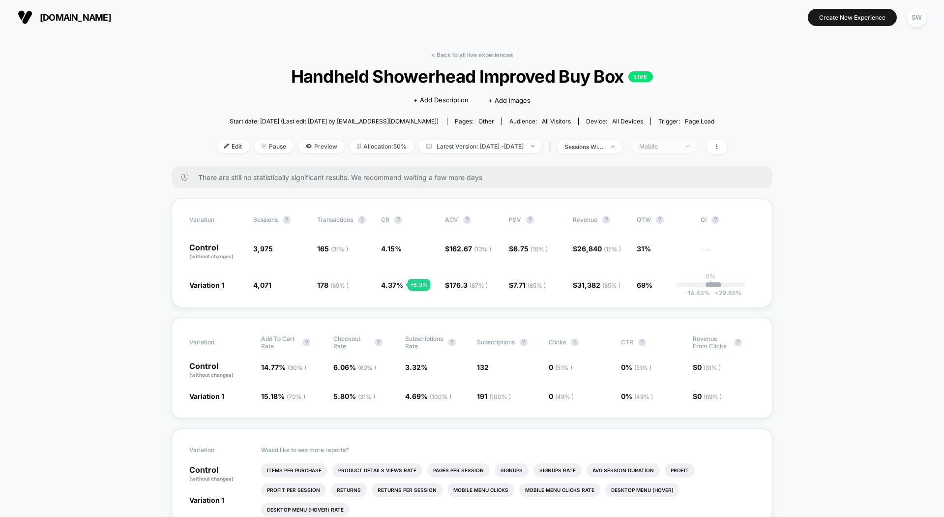
click at [665, 150] on span "Mobile" at bounding box center [664, 146] width 65 height 13
click at [641, 266] on div "Mobile Visitors ? Desktop Visitors ? Returning Visitors ? New Visitors ? No Fil…" at bounding box center [679, 236] width 120 height 150
click at [639, 257] on div at bounding box center [638, 259] width 7 height 7
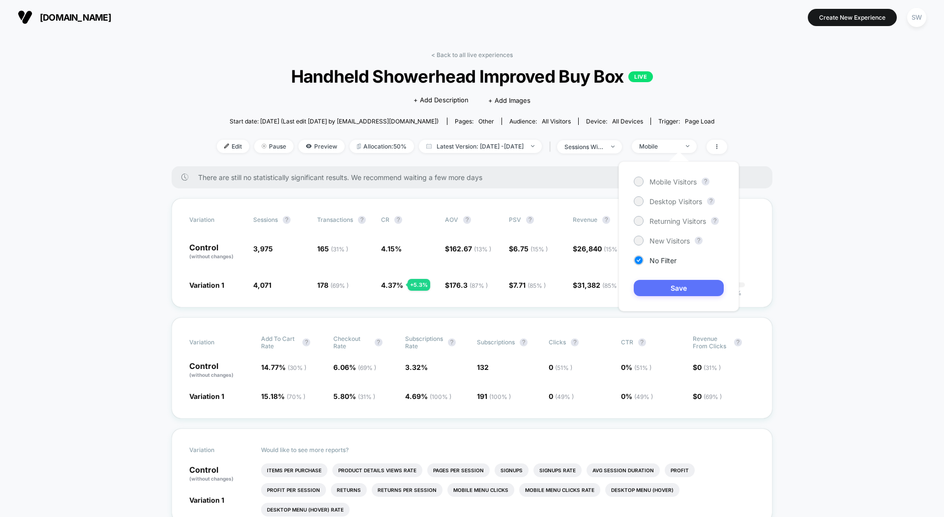
click at [653, 285] on button "Save" at bounding box center [679, 288] width 90 height 16
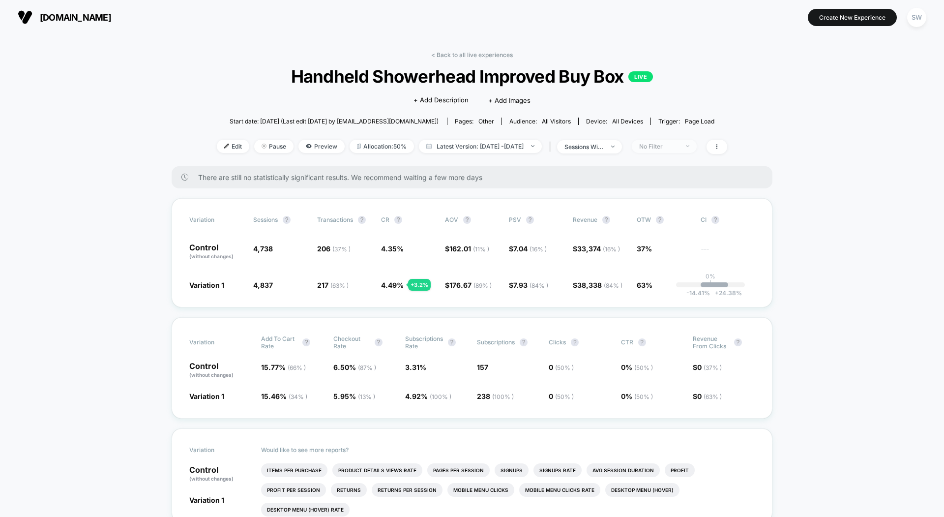
click at [679, 146] on div "No Filter" at bounding box center [658, 146] width 39 height 7
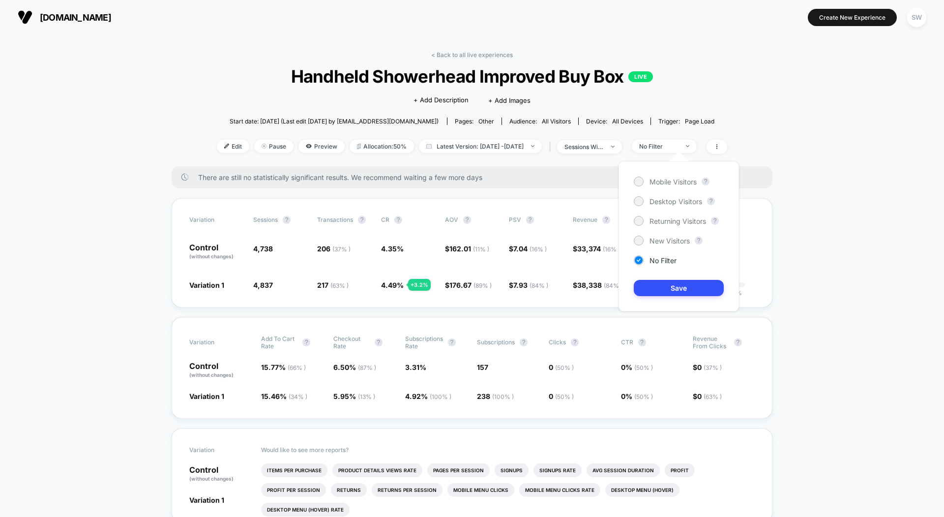
click at [636, 175] on div "Mobile Visitors ? Desktop Visitors ? Returning Visitors ? New Visitors ? No Fil…" at bounding box center [679, 236] width 120 height 150
click at [636, 185] on div at bounding box center [639, 182] width 10 height 10
click at [656, 287] on button "Save" at bounding box center [679, 288] width 90 height 16
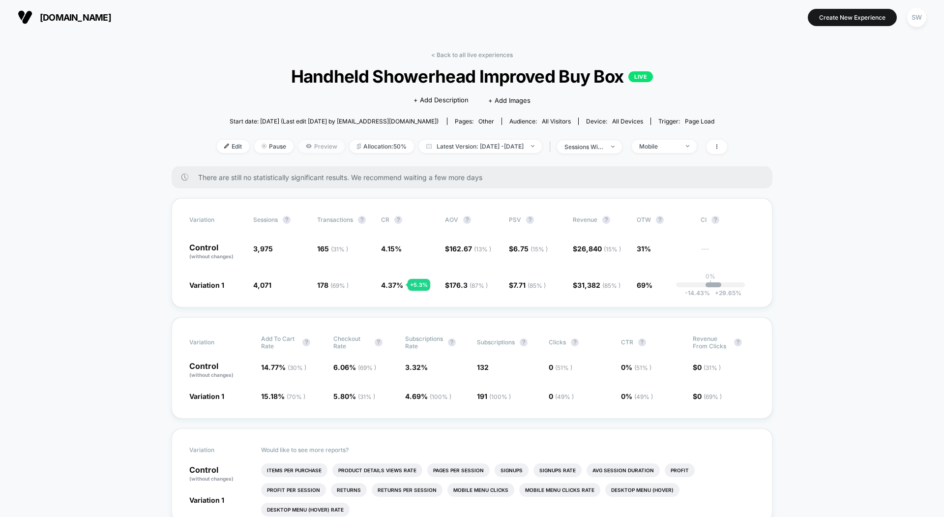
click at [298, 143] on span "Preview" at bounding box center [321, 146] width 46 height 13
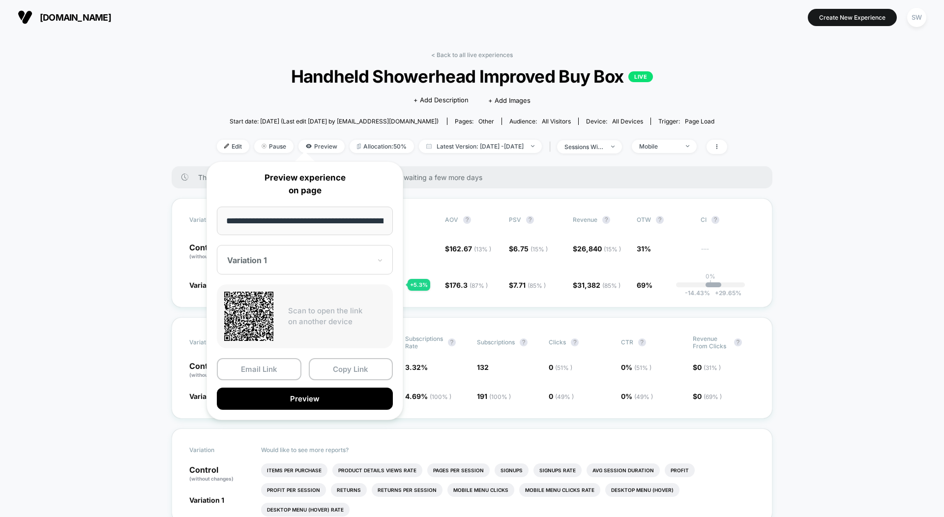
scroll to position [0, 76]
click at [268, 398] on button "Preview" at bounding box center [305, 398] width 176 height 22
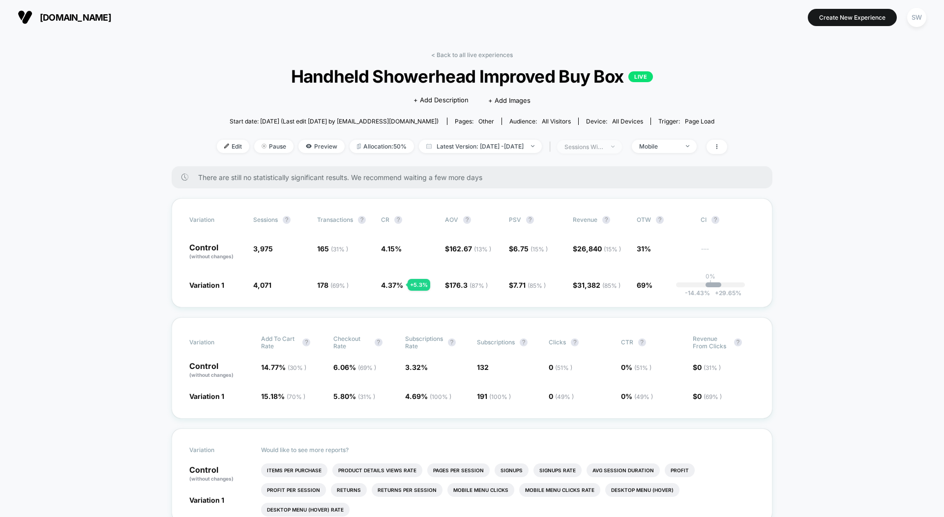
click at [605, 140] on span "sessions with impression" at bounding box center [589, 146] width 65 height 13
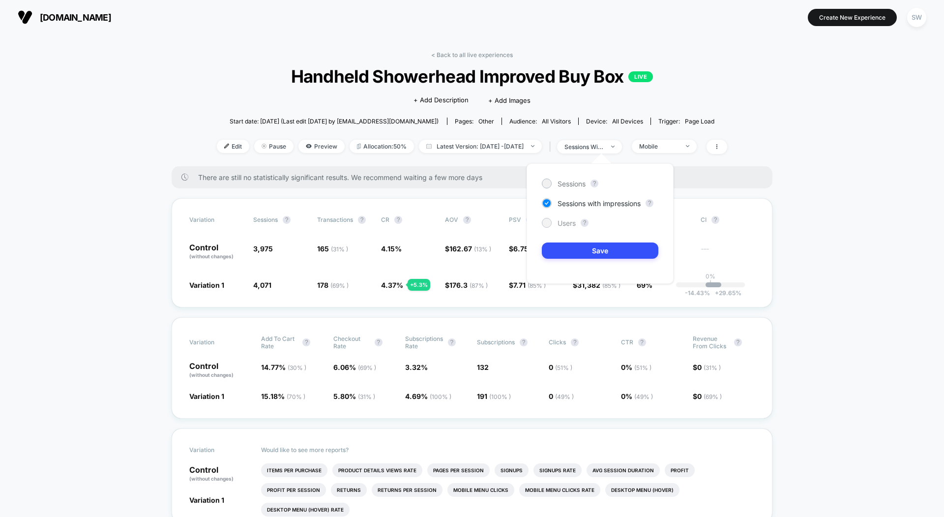
click at [549, 221] on div at bounding box center [546, 222] width 7 height 7
click at [600, 212] on div "Sessions ? Sessions with impressions ? Users ? Save" at bounding box center [600, 223] width 147 height 120
click at [597, 246] on button "Save" at bounding box center [600, 250] width 117 height 16
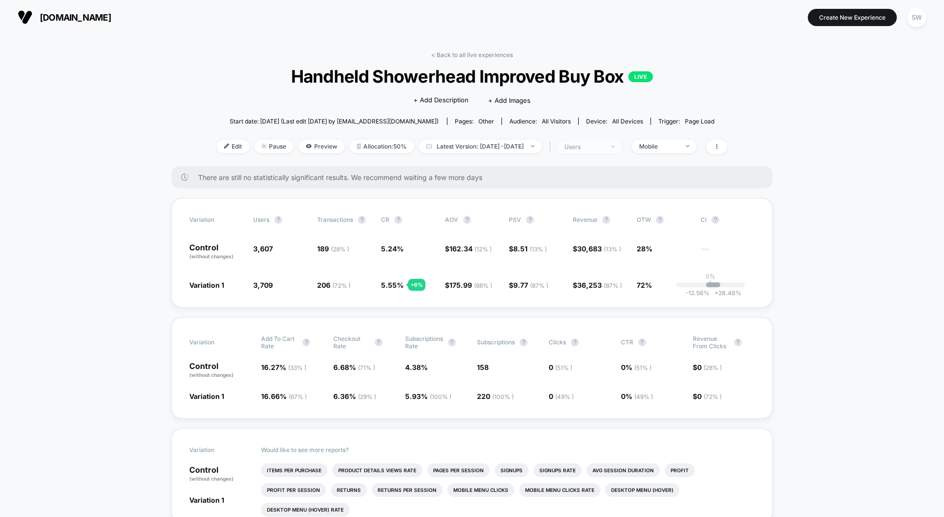
click at [604, 144] on div "users" at bounding box center [583, 146] width 39 height 7
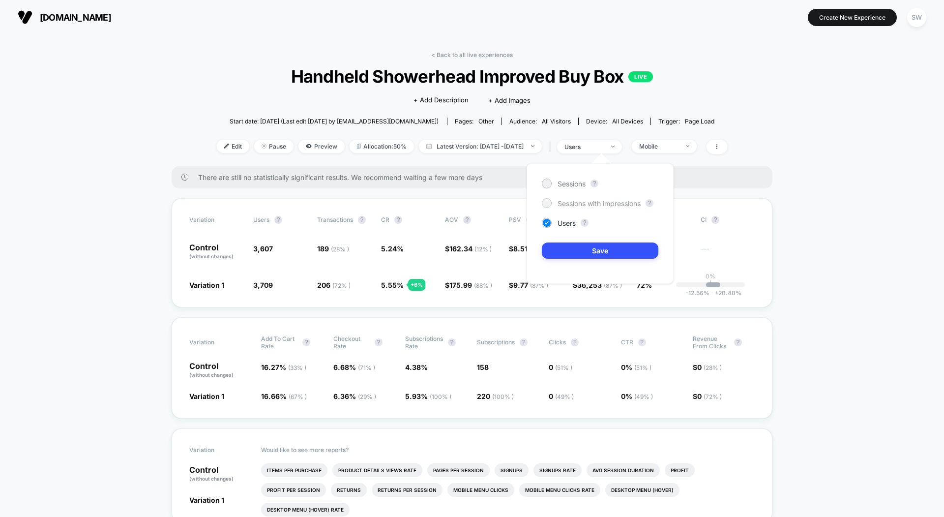
click at [594, 205] on span "Sessions with impressions" at bounding box center [599, 203] width 83 height 8
click at [607, 255] on button "Save" at bounding box center [600, 250] width 117 height 16
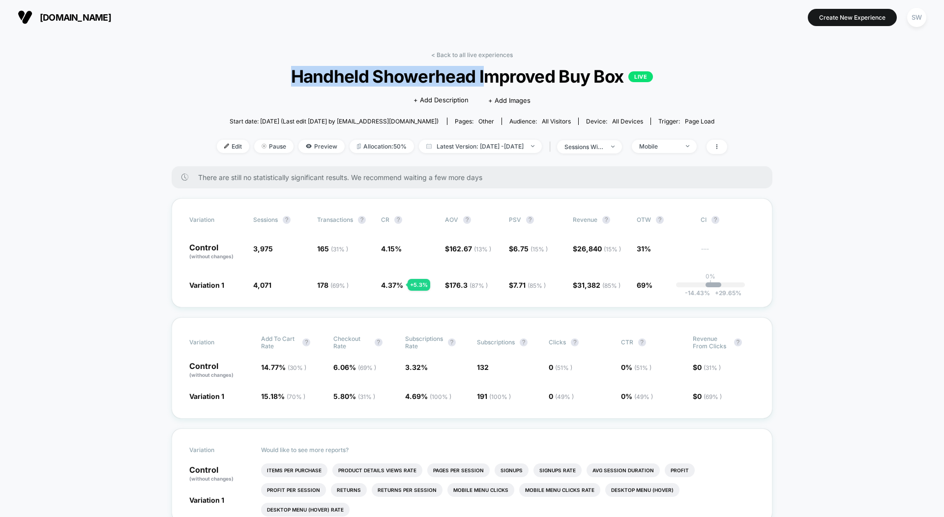
drag, startPoint x: 288, startPoint y: 79, endPoint x: 489, endPoint y: 79, distance: 201.1
click at [489, 79] on span "Handheld Showerhead Improved Buy Box LIVE" at bounding box center [471, 76] width 459 height 21
drag, startPoint x: 409, startPoint y: 284, endPoint x: 420, endPoint y: 284, distance: 11.3
click at [420, 284] on div "+ 5.3 %" at bounding box center [419, 285] width 23 height 12
